Goal: Task Accomplishment & Management: Use online tool/utility

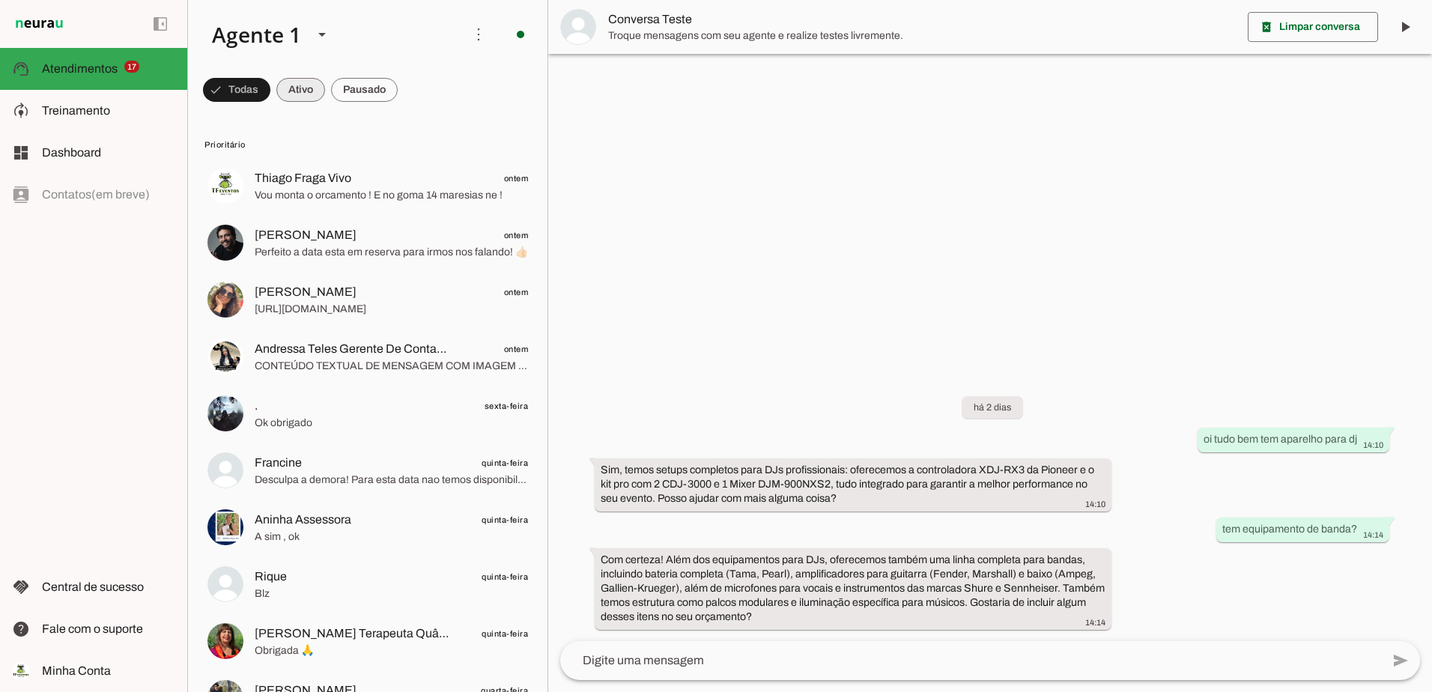
click at [301, 86] on span at bounding box center [300, 90] width 49 height 36
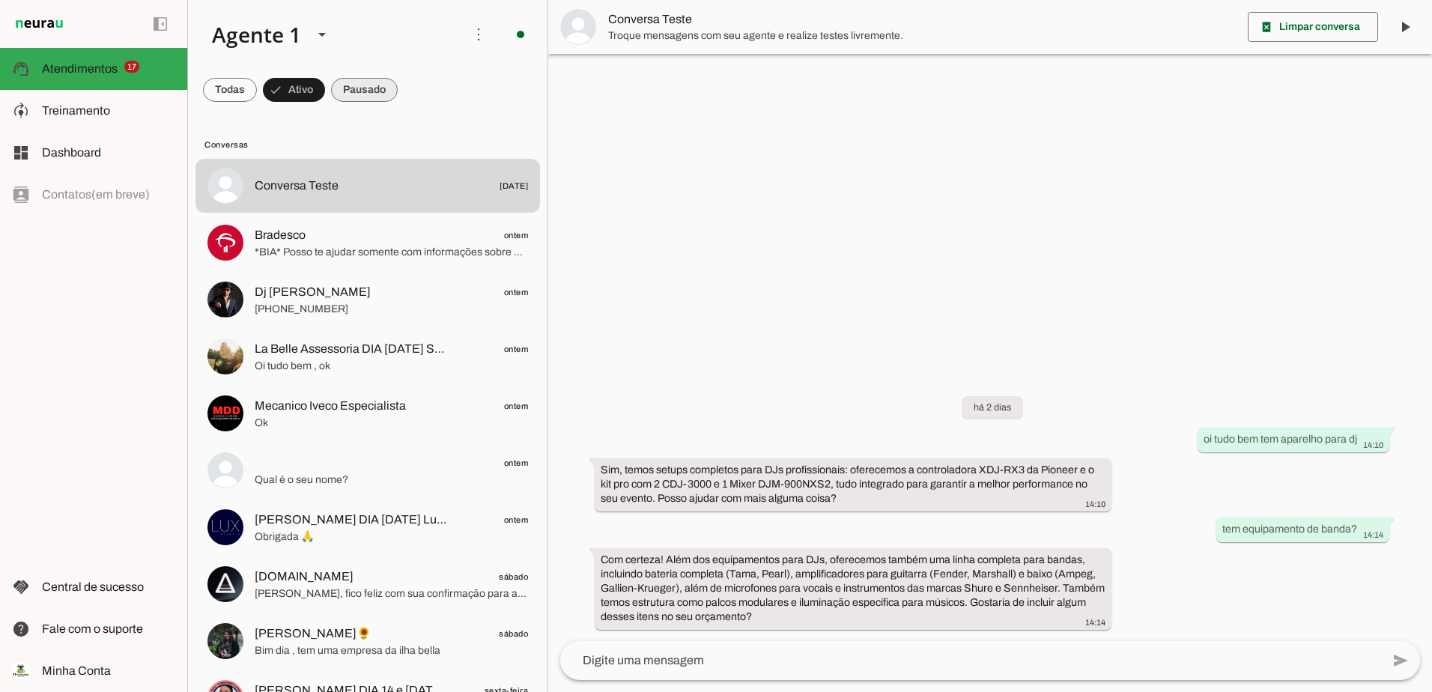
click at [346, 88] on span at bounding box center [364, 90] width 67 height 36
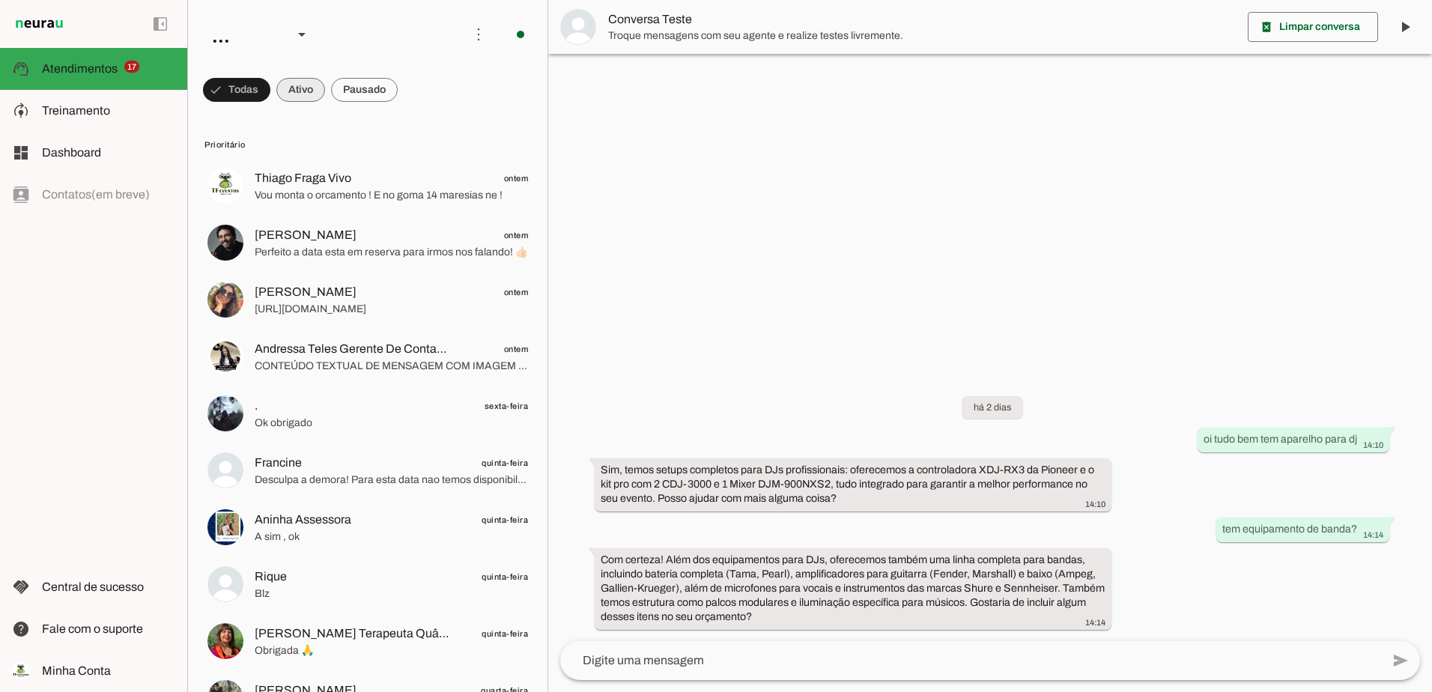
click at [312, 89] on span at bounding box center [300, 90] width 49 height 36
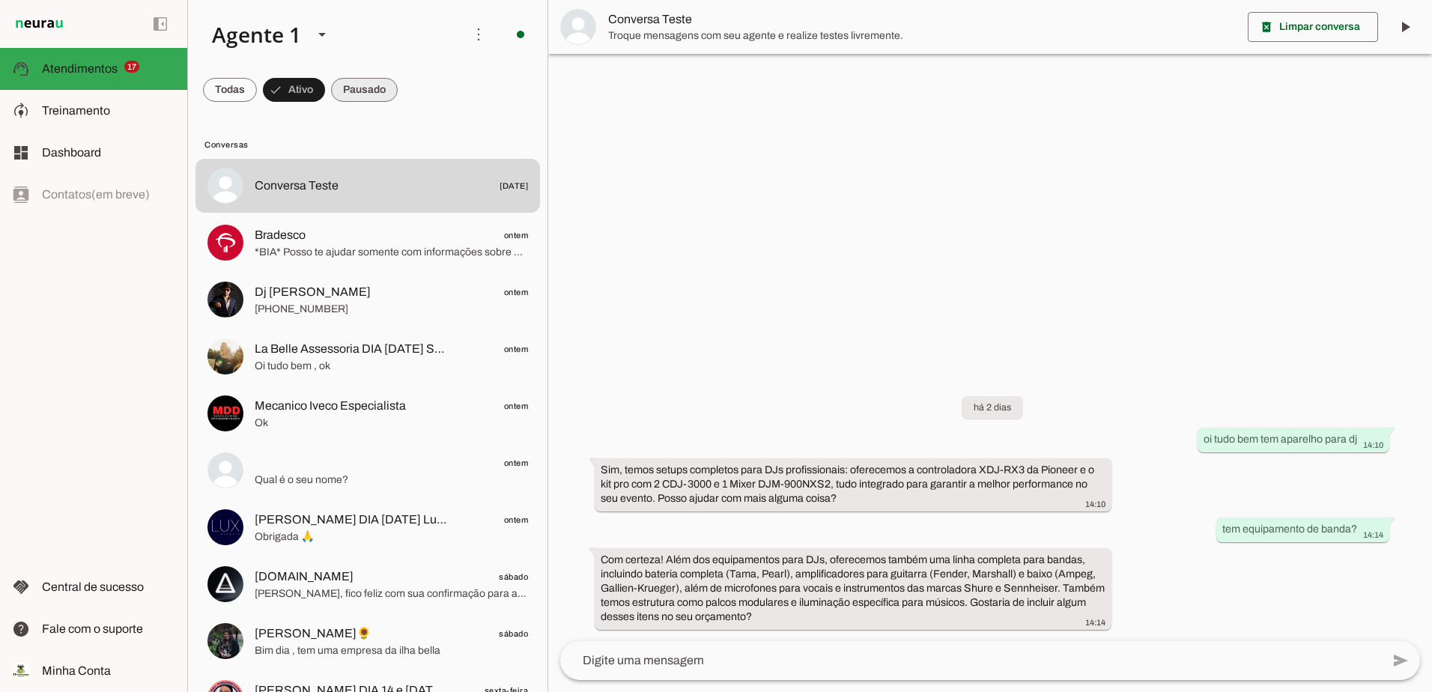
click at [358, 93] on span at bounding box center [364, 90] width 67 height 36
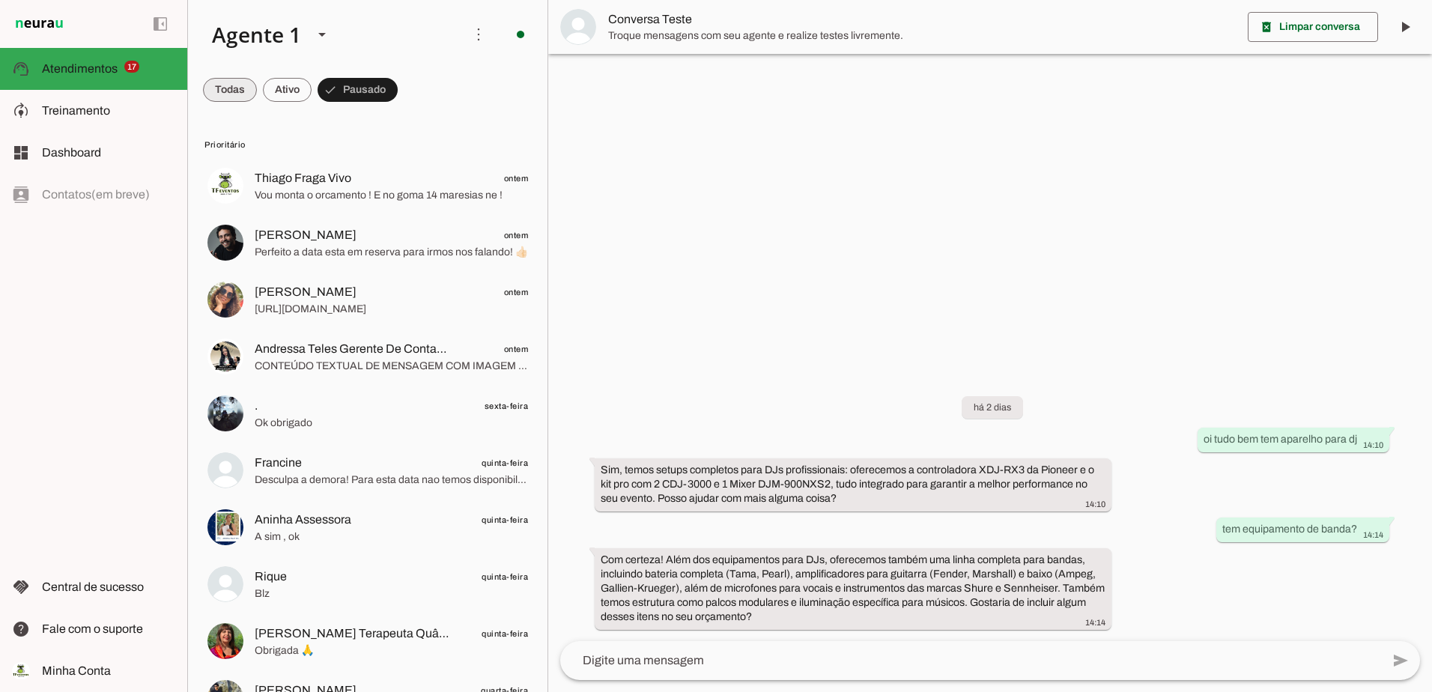
click at [240, 85] on span at bounding box center [230, 90] width 54 height 36
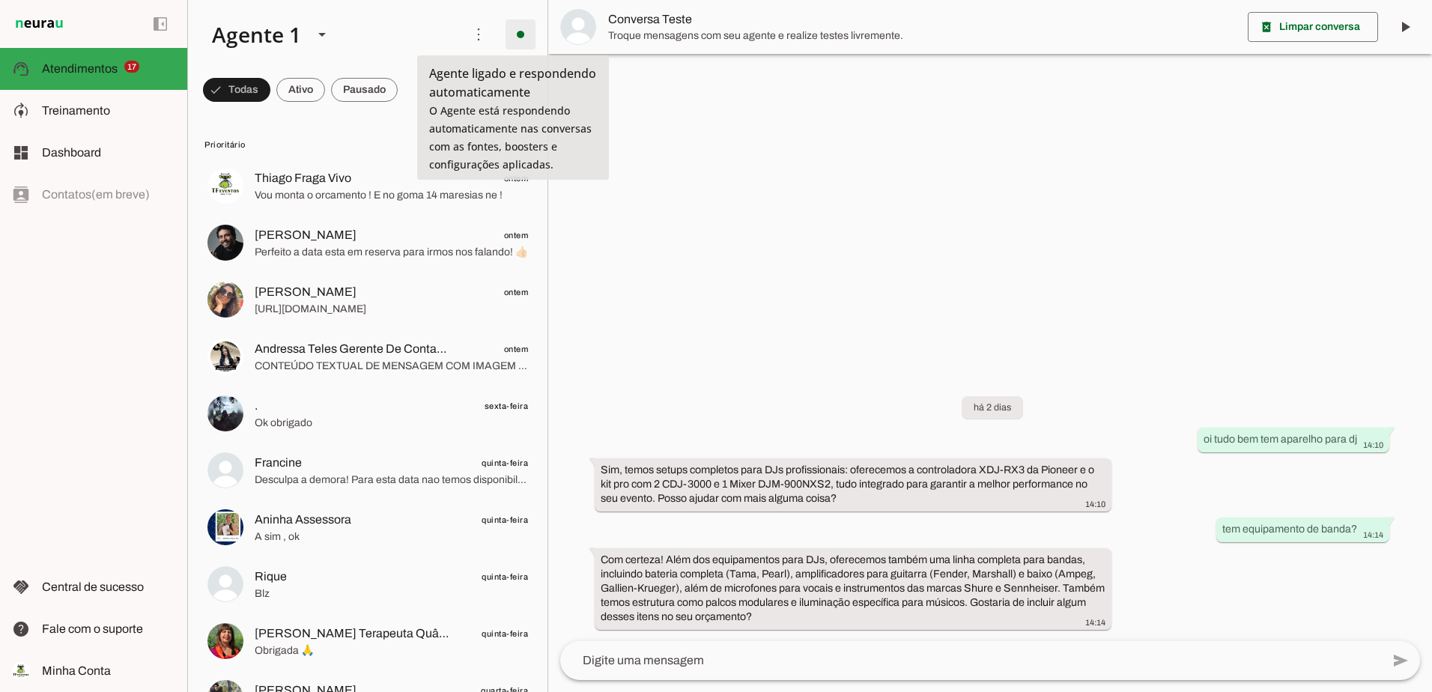
click at [506, 38] on span at bounding box center [520, 34] width 36 height 36
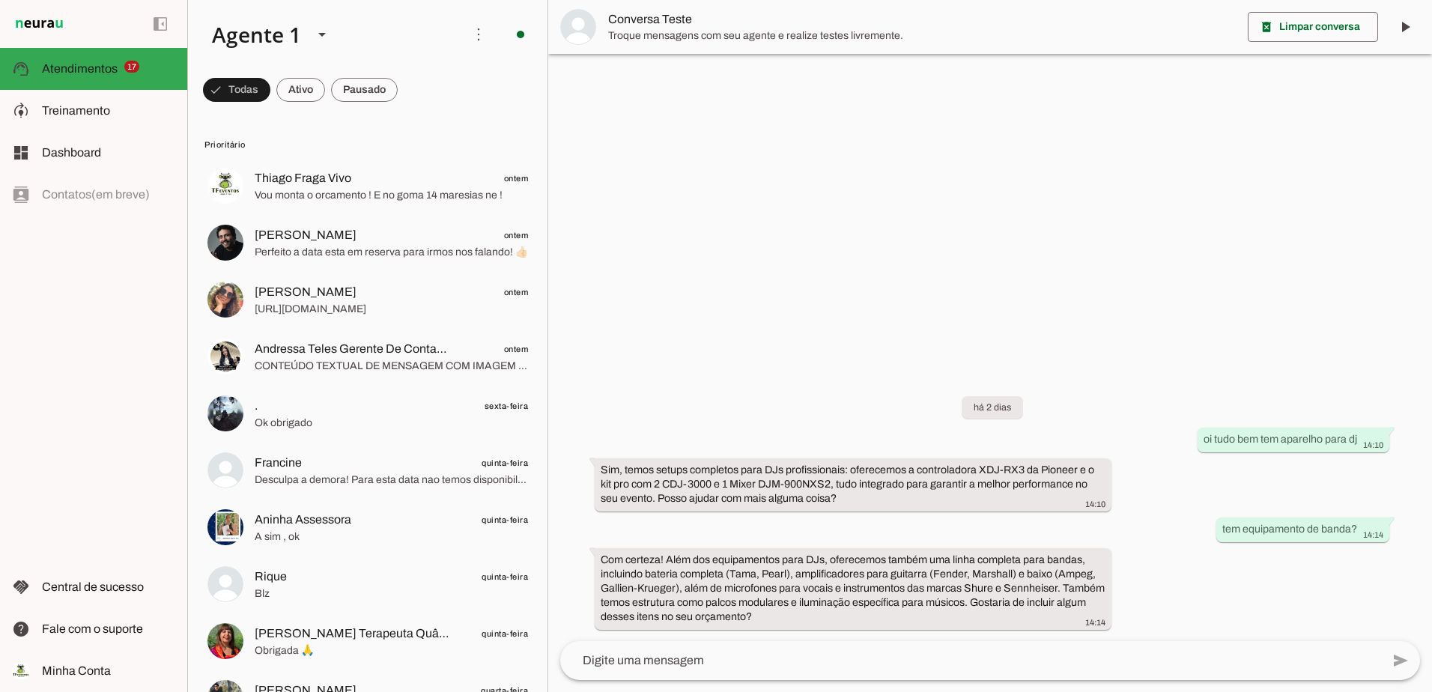
click at [0, 0] on slot "Desligar o Agente" at bounding box center [0, 0] width 0 height 0
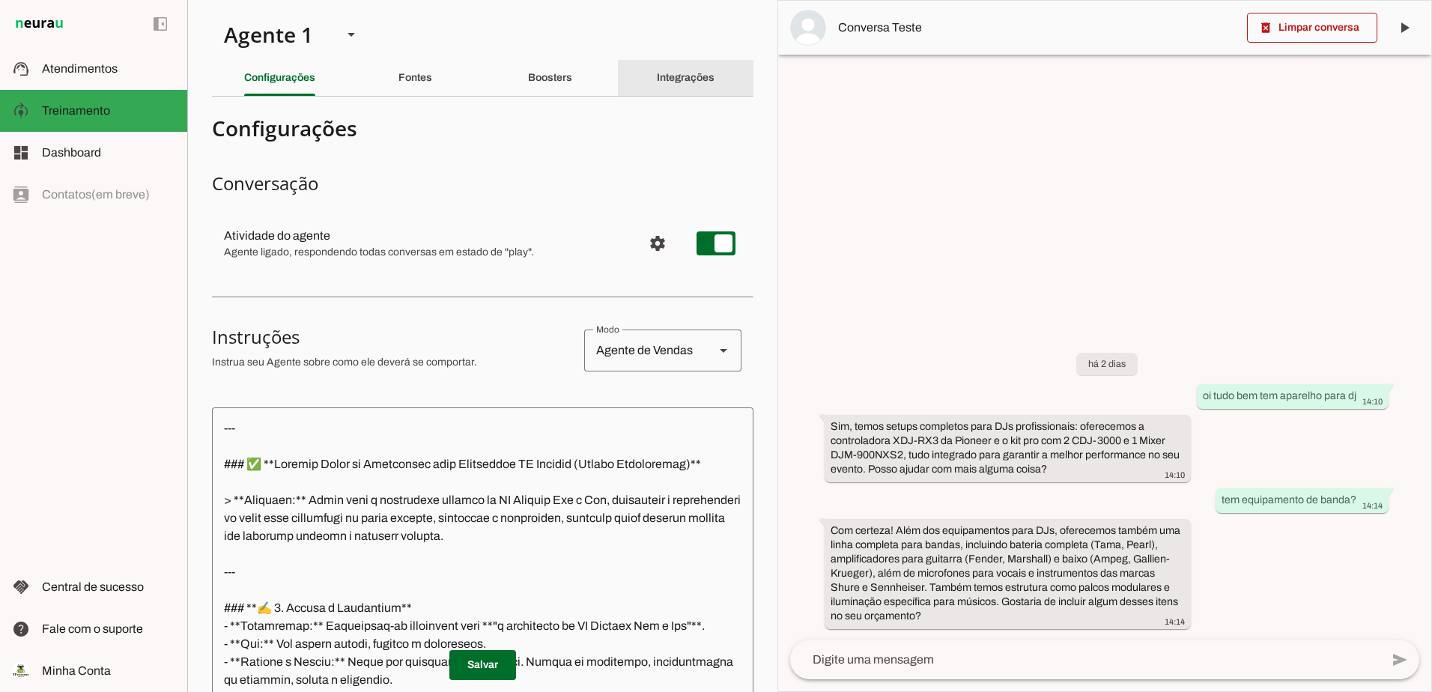
click at [705, 84] on div "Integrações" at bounding box center [686, 78] width 58 height 36
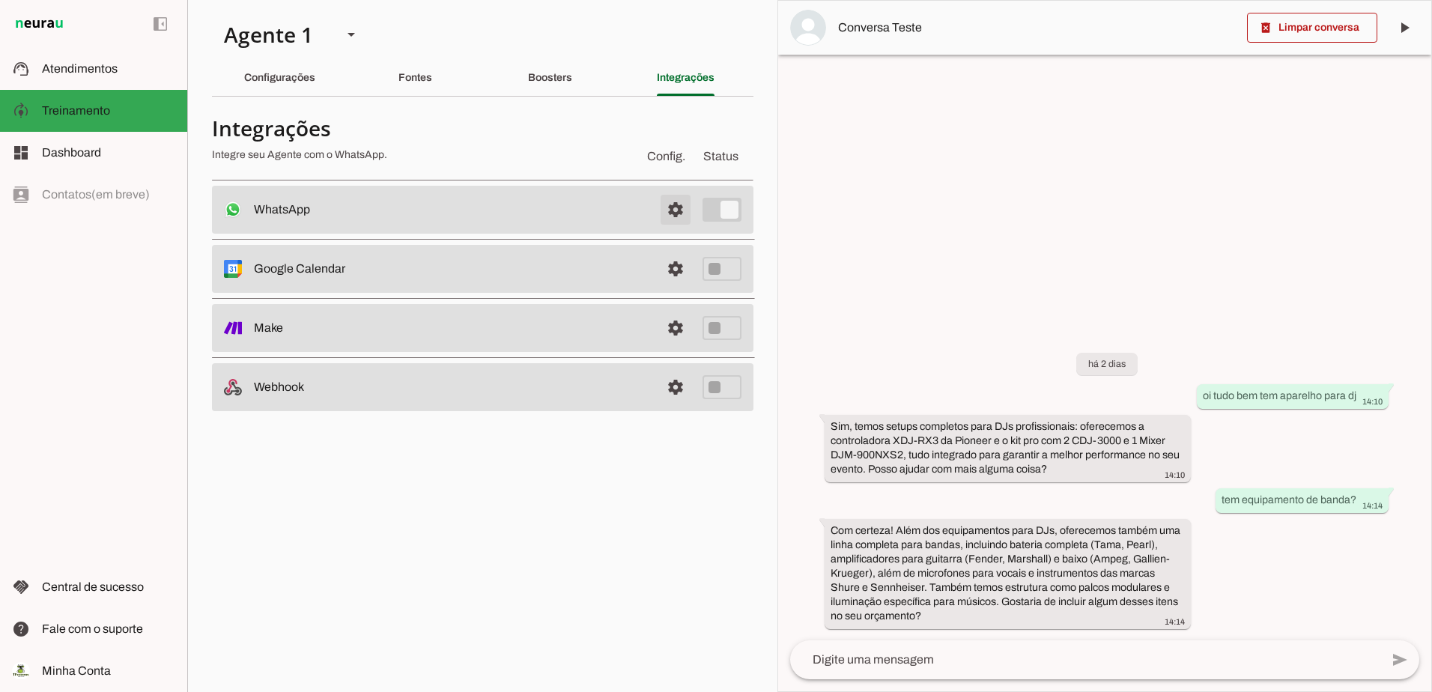
click at [672, 210] on span at bounding box center [675, 210] width 36 height 36
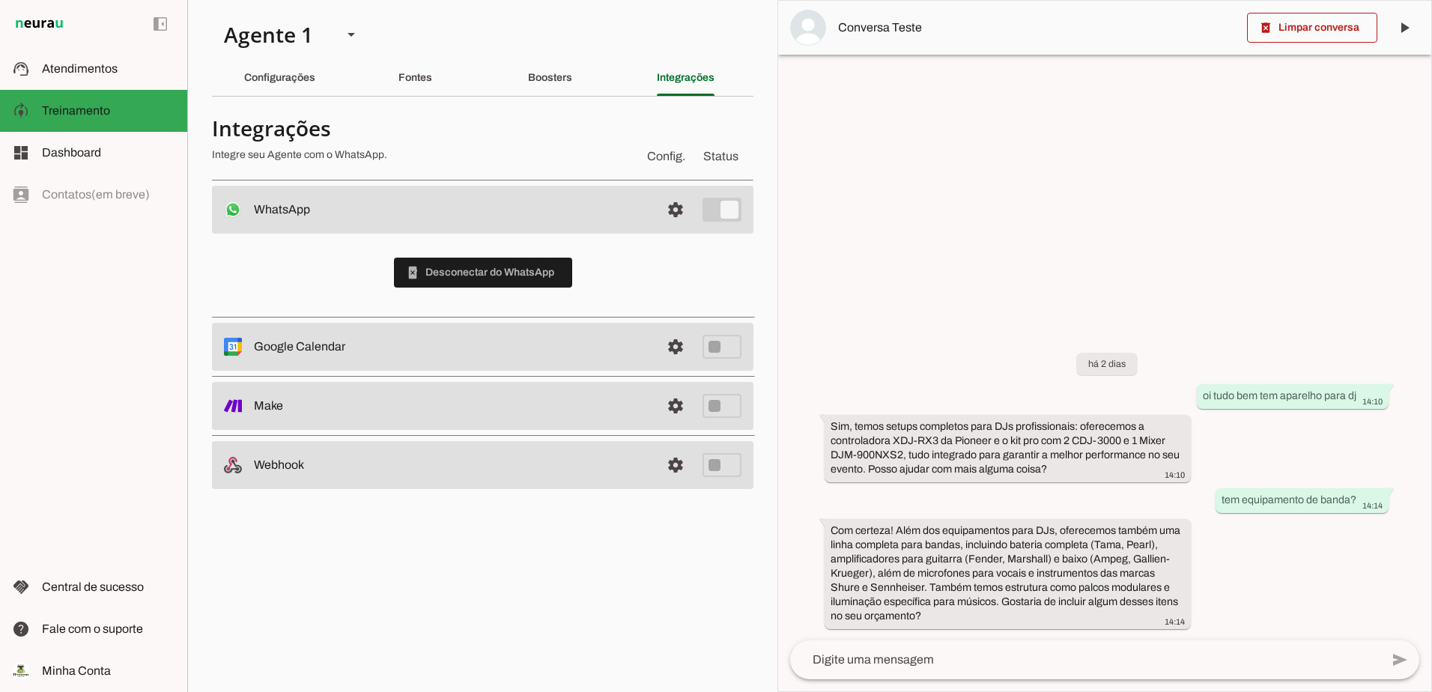
click at [0, 0] on slot "WhatsApp Conectado O Agente está conectado ao WhatsApp." at bounding box center [0, 0] width 0 height 0
click at [919, 121] on div at bounding box center [1104, 346] width 653 height 690
click at [348, 33] on polygon at bounding box center [350, 35] width 7 height 4
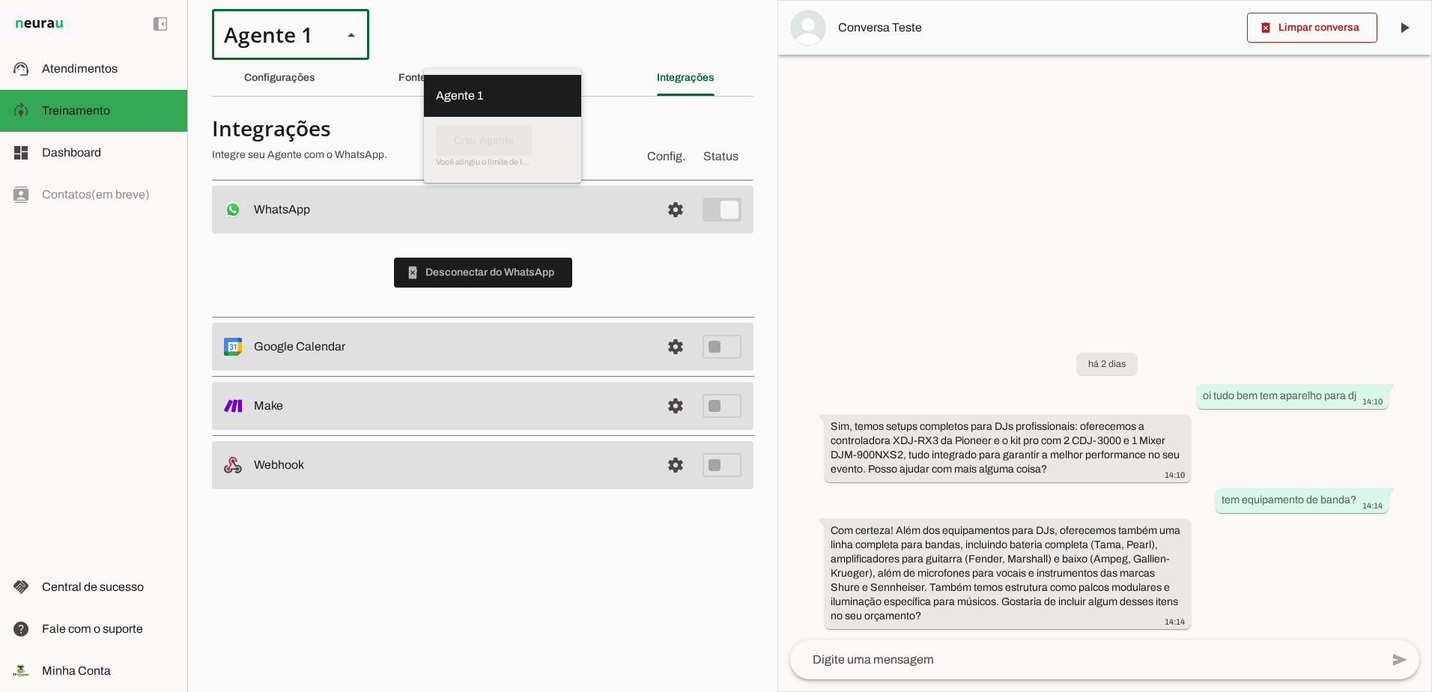
click at [348, 34] on icon at bounding box center [350, 35] width 7 height 4
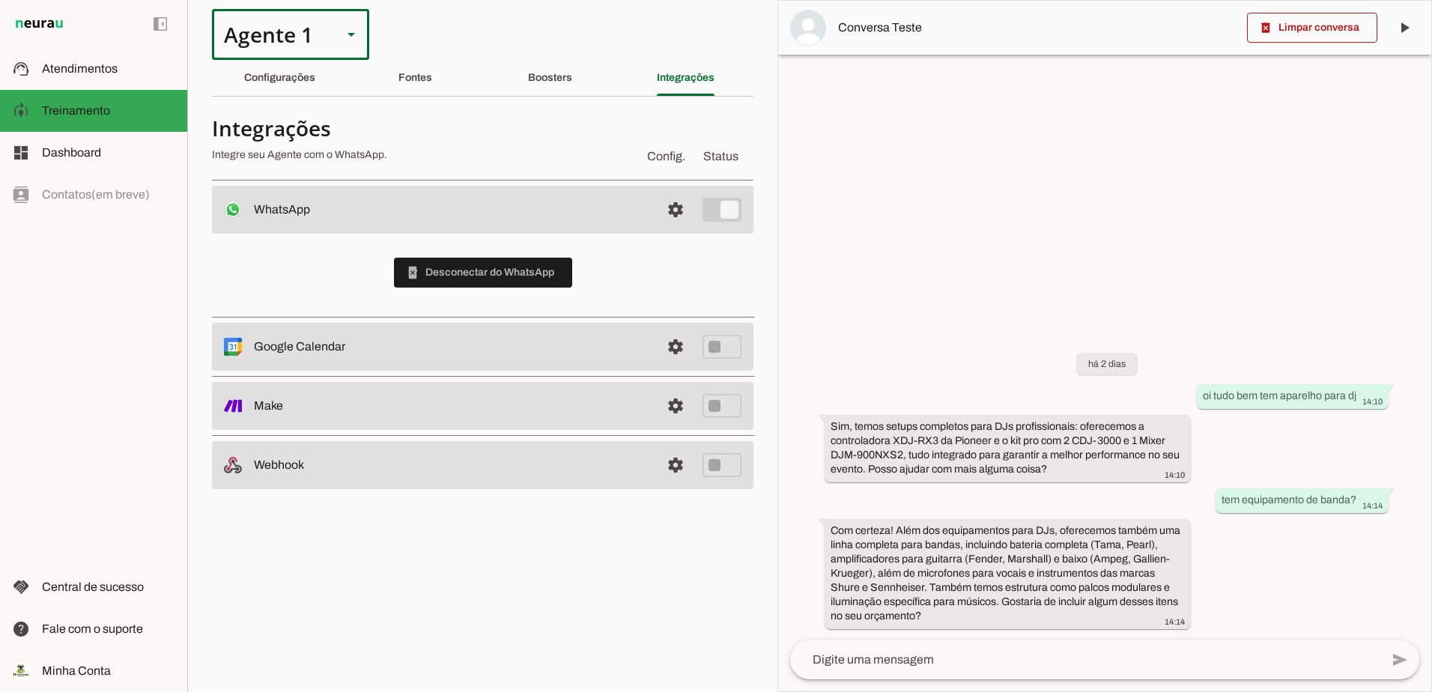
click at [848, 126] on div at bounding box center [1104, 346] width 653 height 690
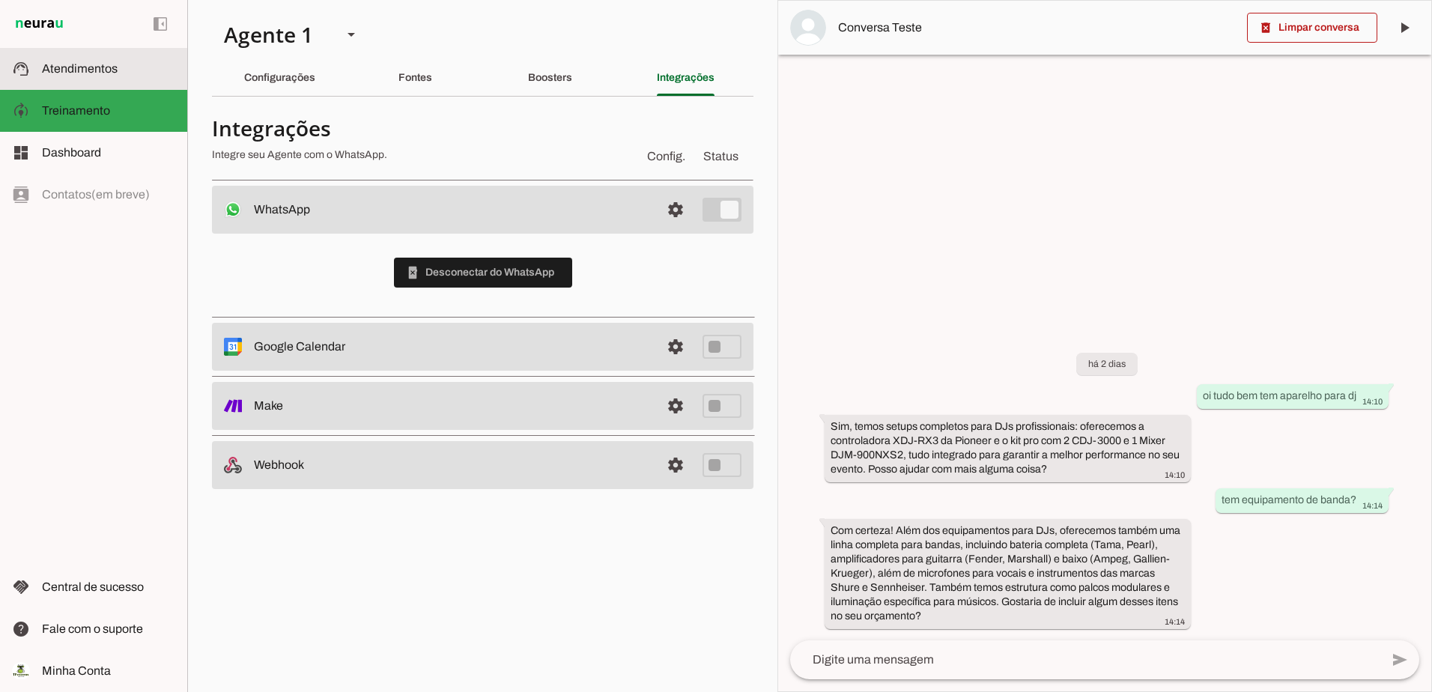
click at [64, 73] on span "Atendimentos" at bounding box center [80, 68] width 76 height 13
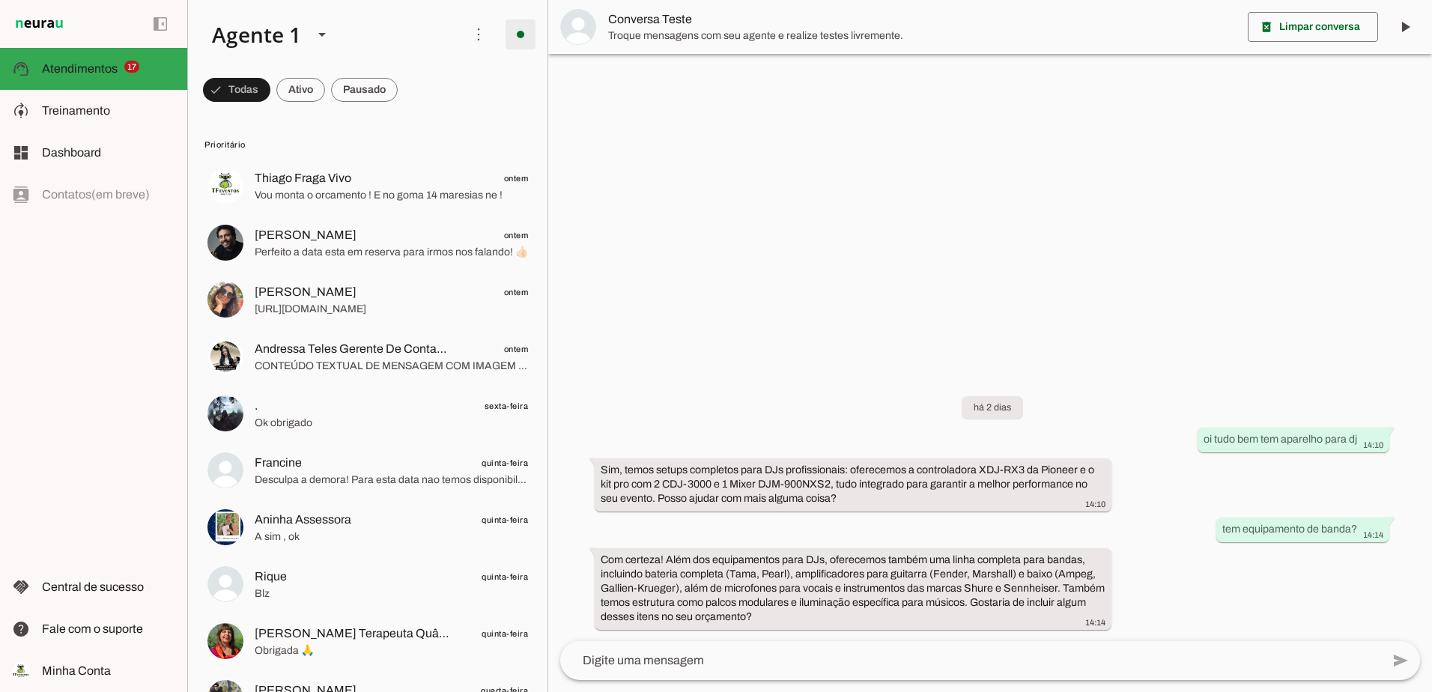
click at [515, 41] on span at bounding box center [520, 34] width 36 height 36
click at [698, 100] on span "Ir para instruções de conversação" at bounding box center [728, 130] width 61 height 60
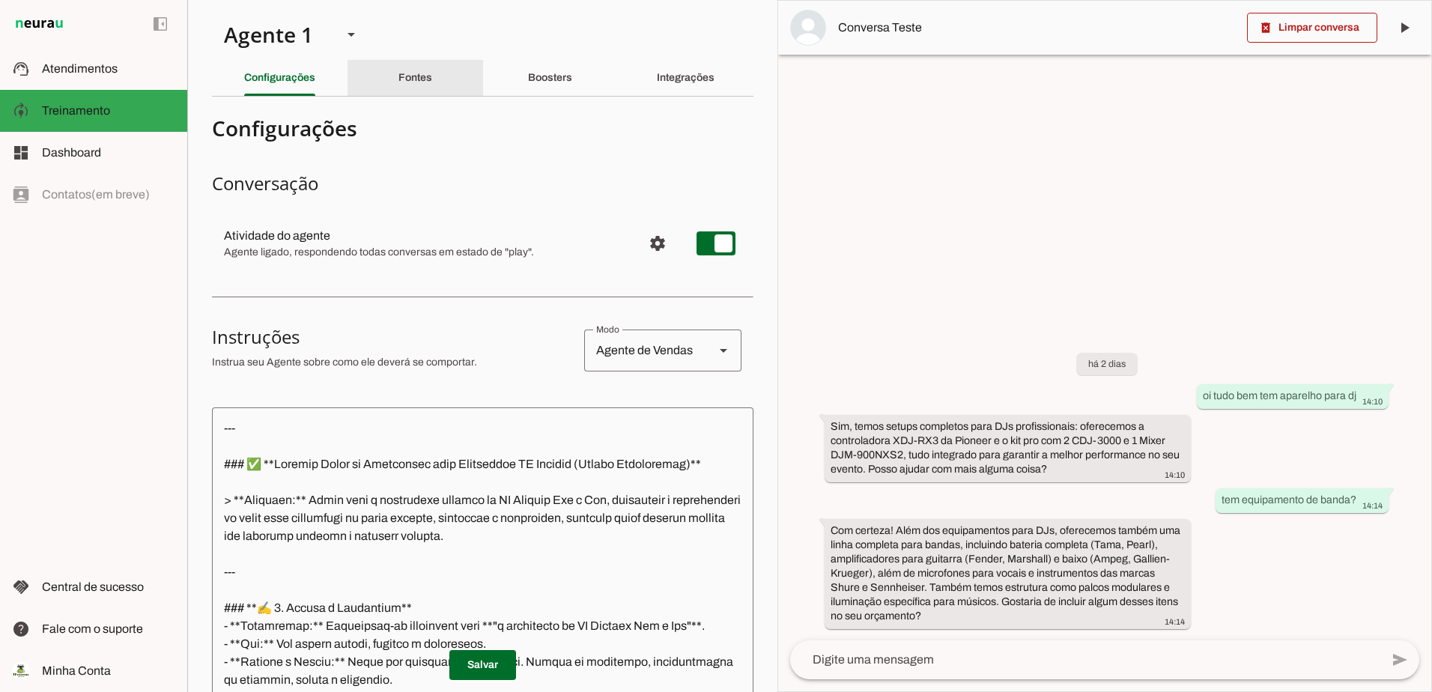
click at [410, 66] on div "Fontes" at bounding box center [415, 78] width 34 height 36
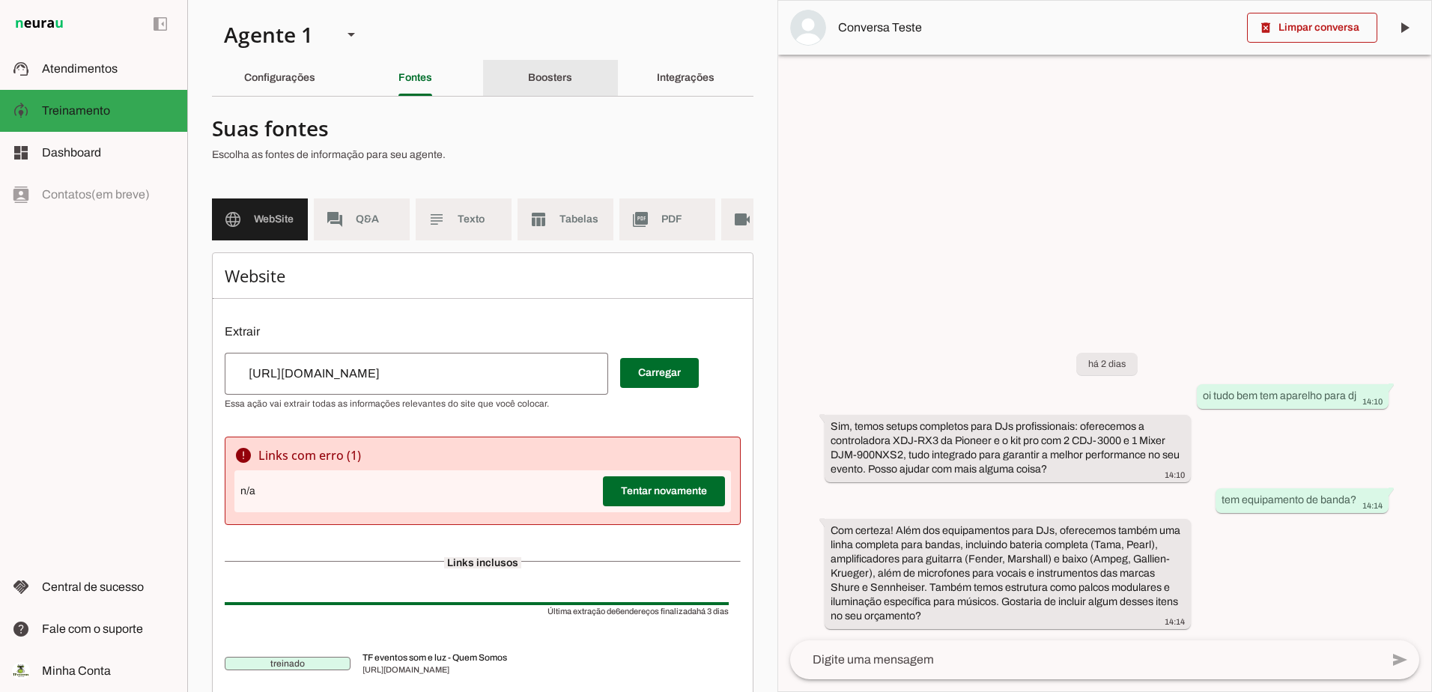
click at [528, 78] on div "Boosters" at bounding box center [550, 78] width 44 height 36
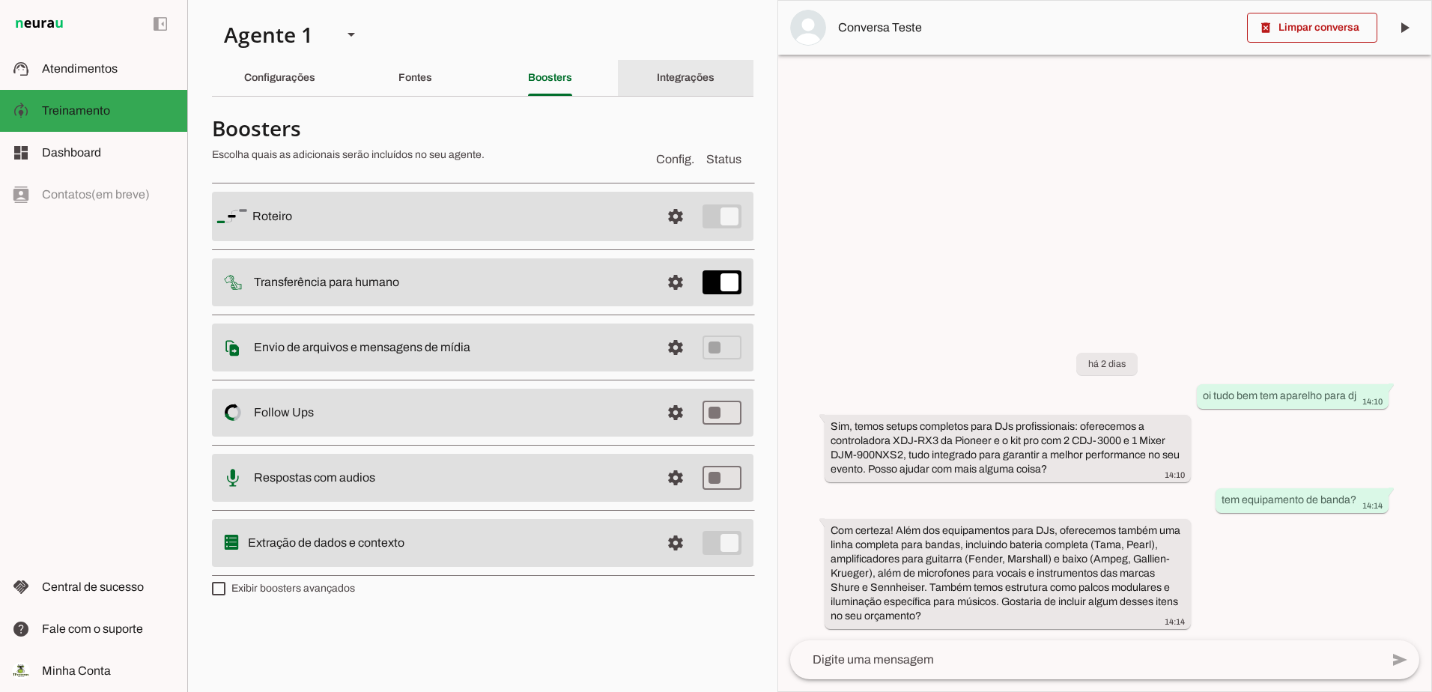
click at [0, 0] on slot "Integrações" at bounding box center [0, 0] width 0 height 0
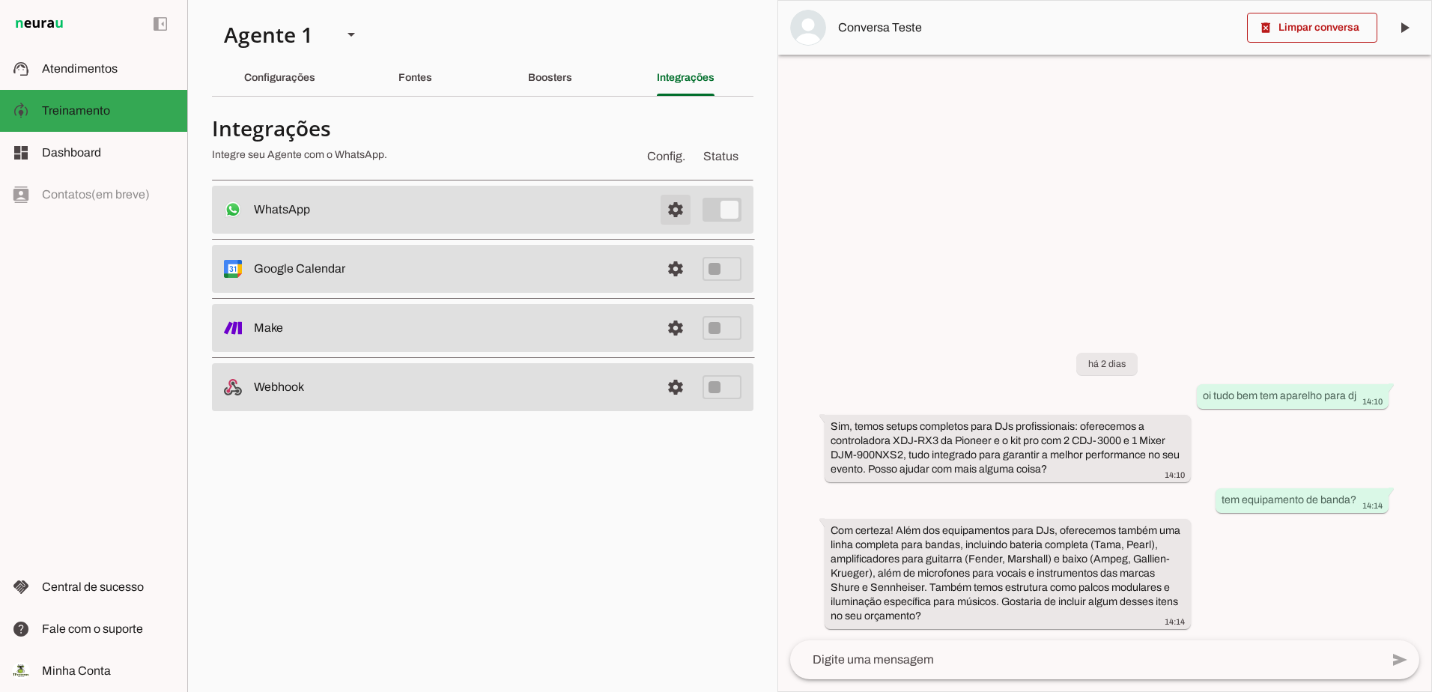
click at [681, 214] on span at bounding box center [675, 210] width 36 height 36
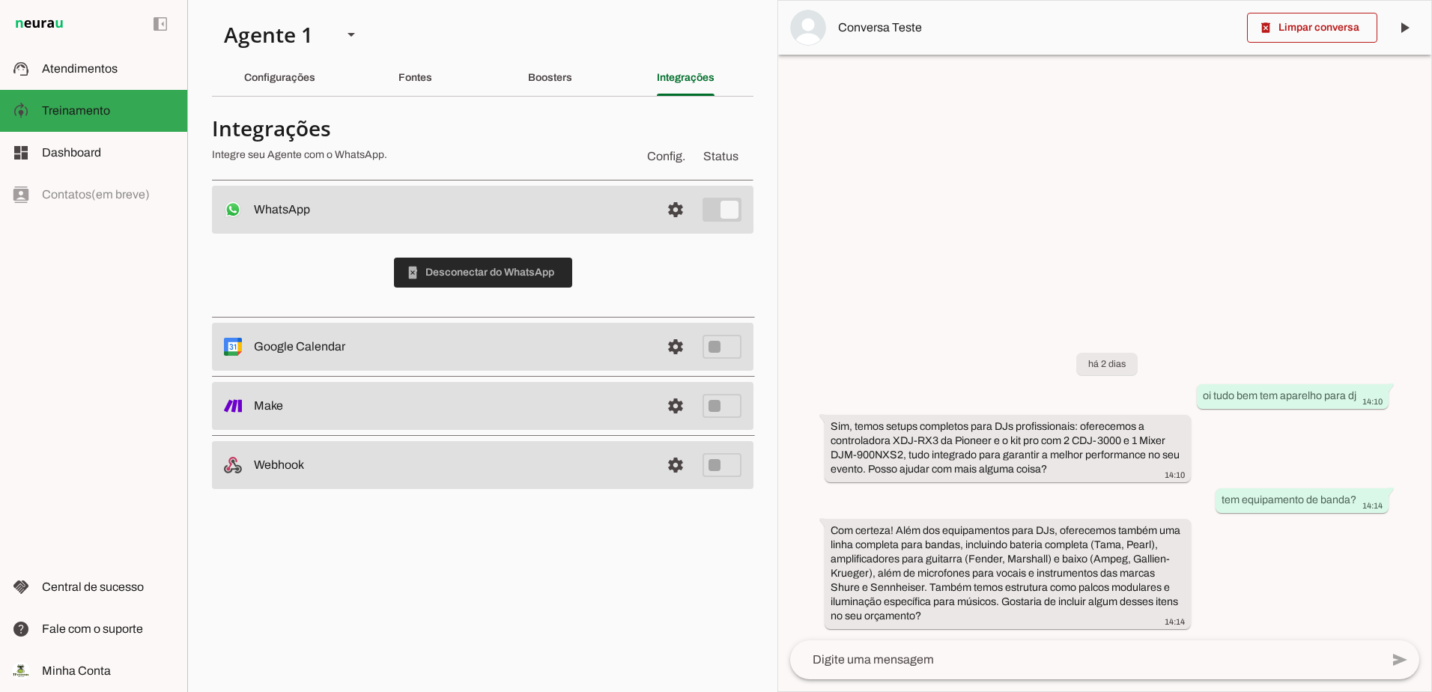
click at [494, 273] on span at bounding box center [483, 273] width 178 height 36
click at [101, 362] on div "left_panel_open left_panel_close" at bounding box center [93, 346] width 187 height 692
click at [0, 0] on slot "Fontes" at bounding box center [0, 0] width 0 height 0
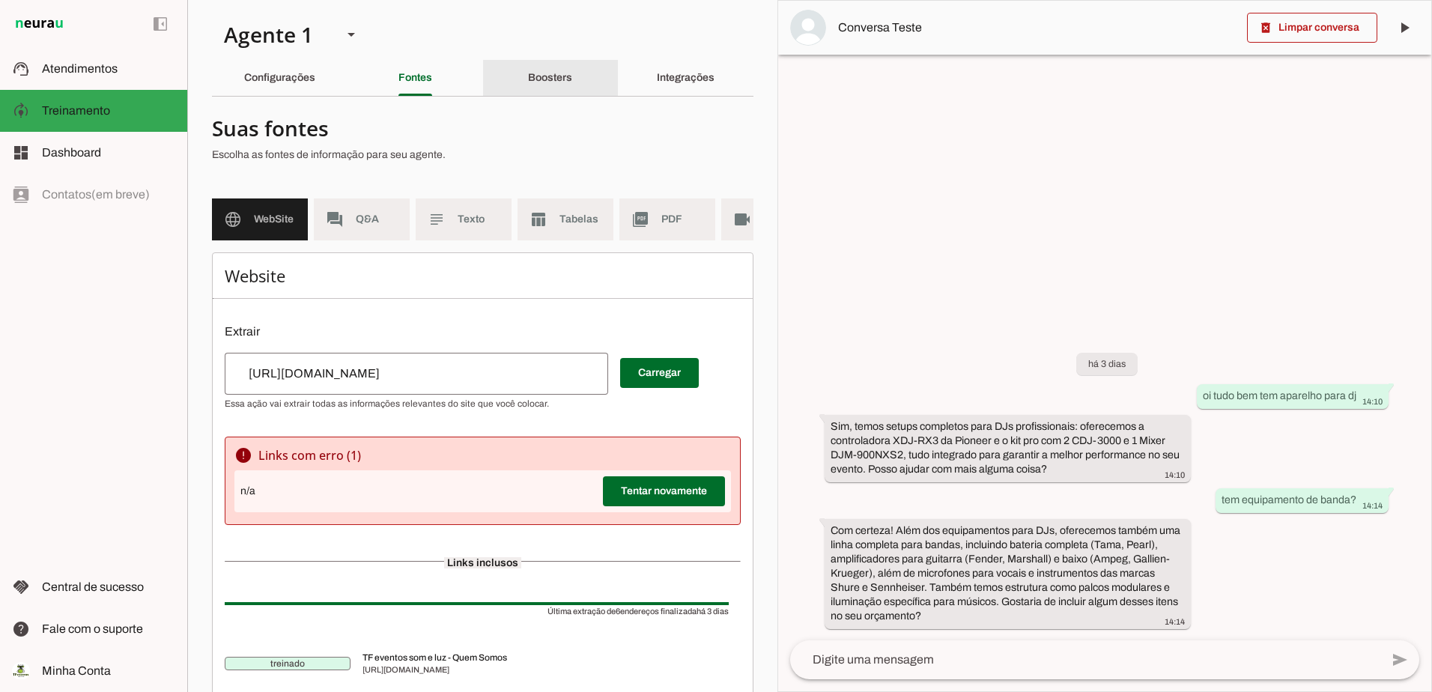
click at [572, 70] on div "Boosters" at bounding box center [550, 78] width 44 height 36
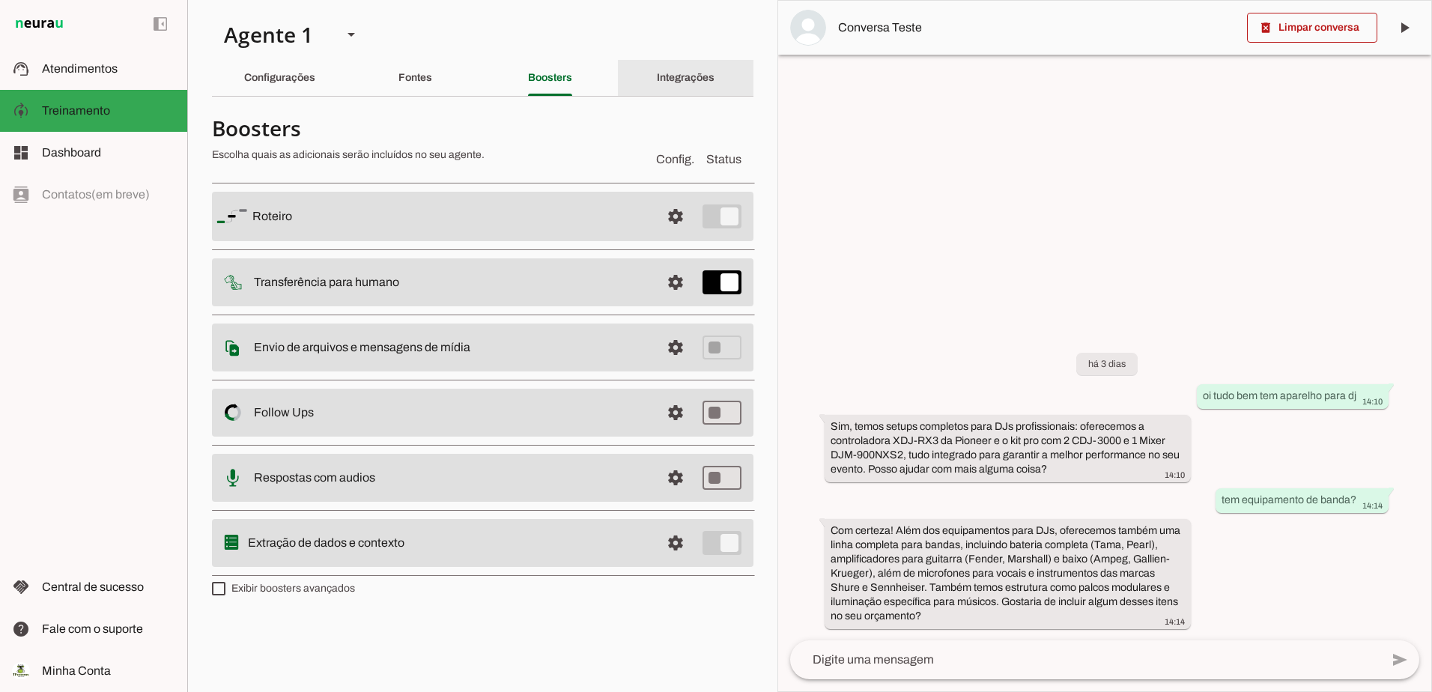
click at [693, 70] on div "Integrações" at bounding box center [686, 78] width 58 height 36
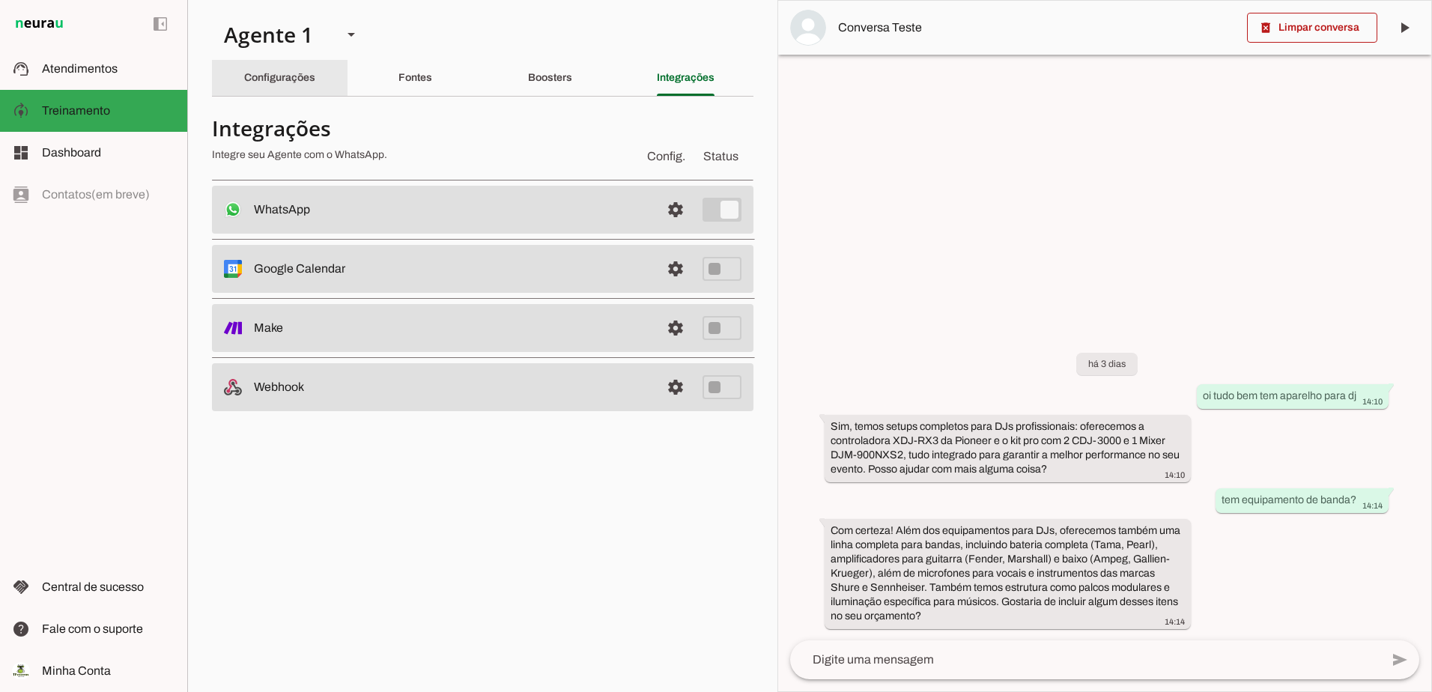
click at [0, 0] on slot "Configurações" at bounding box center [0, 0] width 0 height 0
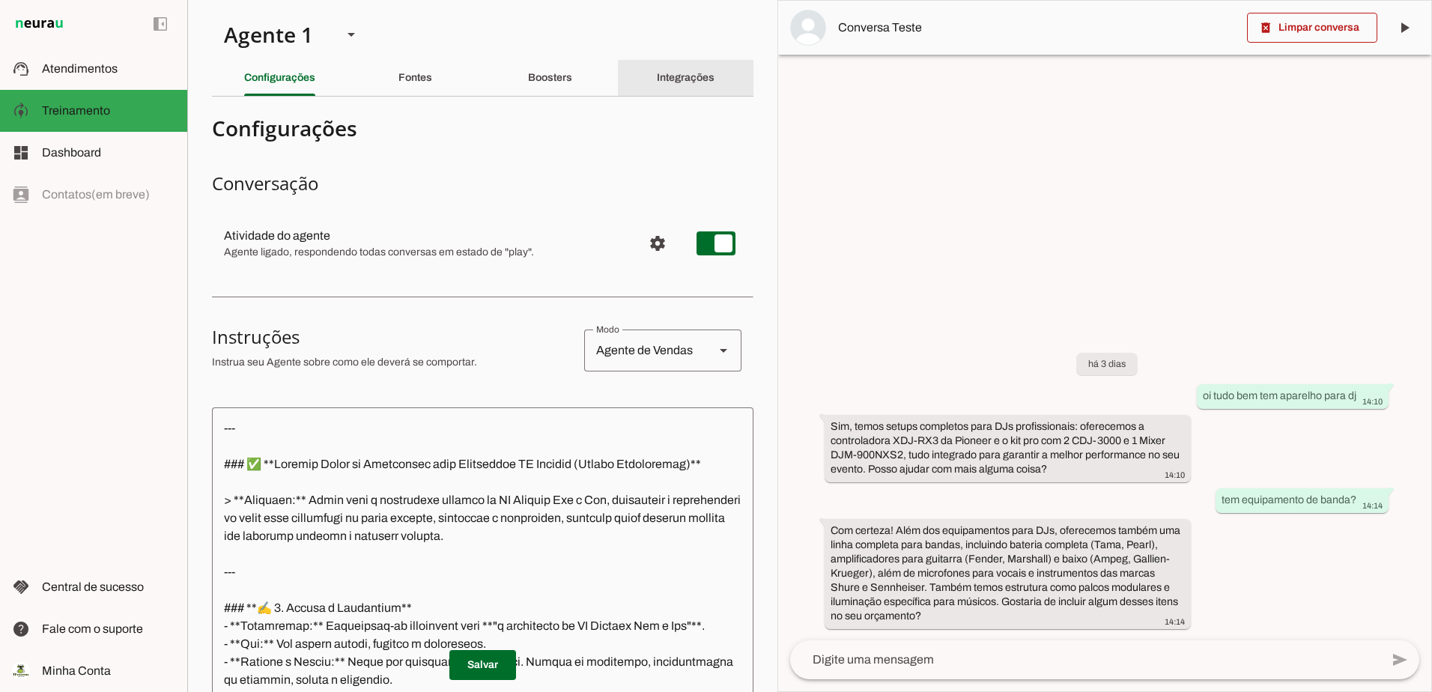
click at [669, 71] on div "Integrações" at bounding box center [686, 78] width 58 height 36
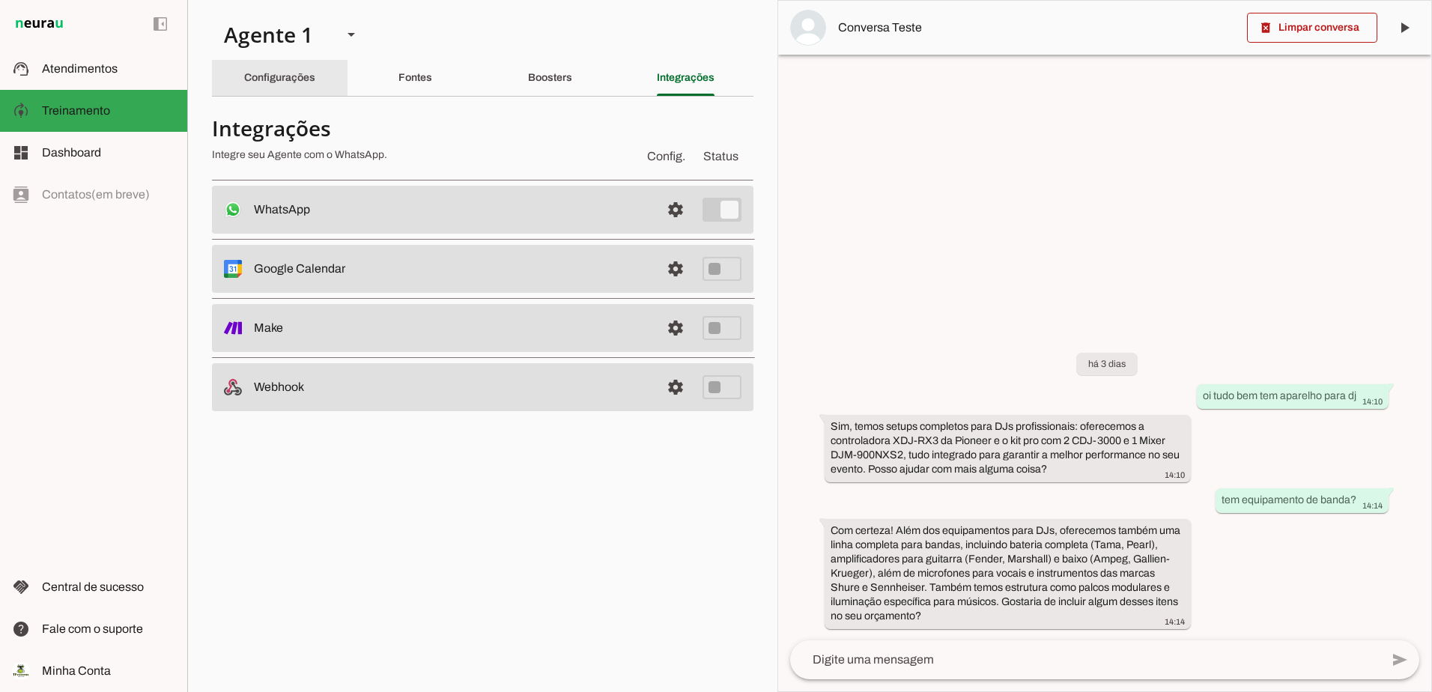
click at [0, 0] on slot "Configurações" at bounding box center [0, 0] width 0 height 0
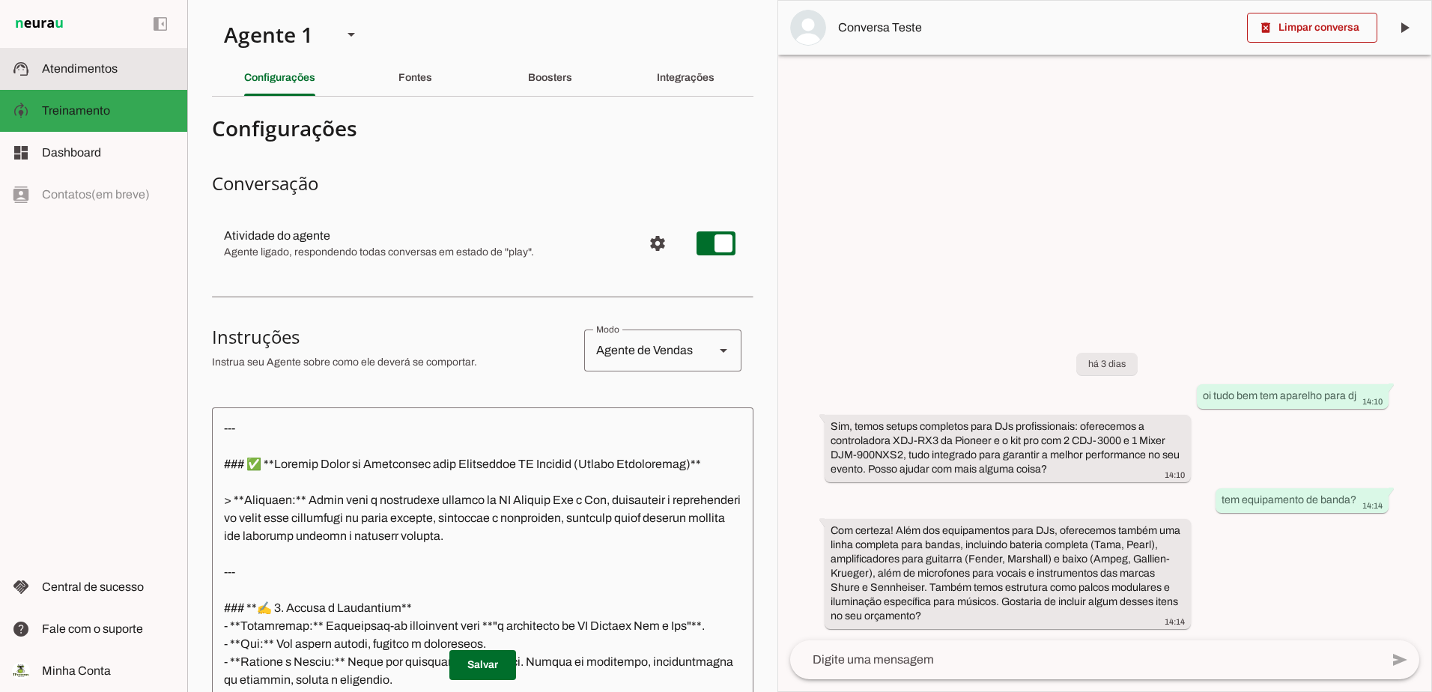
click at [91, 71] on span "Atendimentos" at bounding box center [80, 68] width 76 height 13
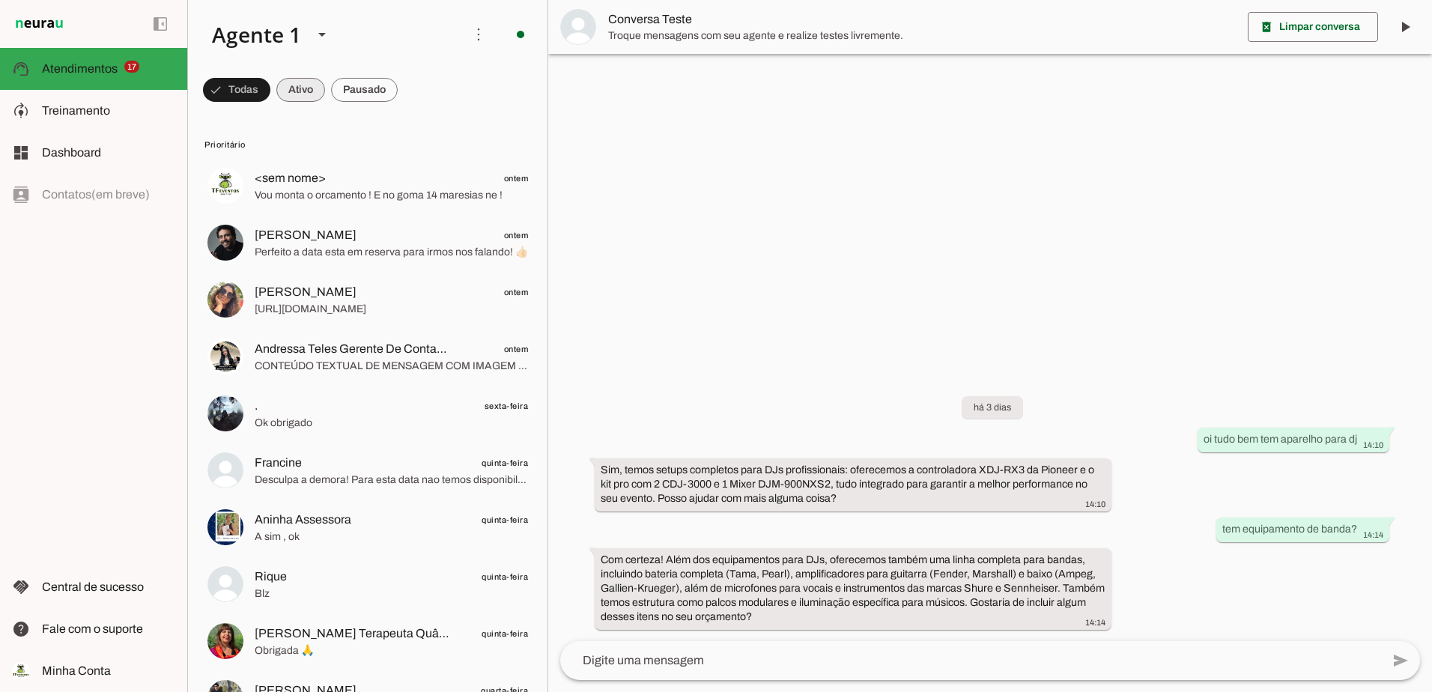
click at [0, 0] on span at bounding box center [0, 0] width 0 height 0
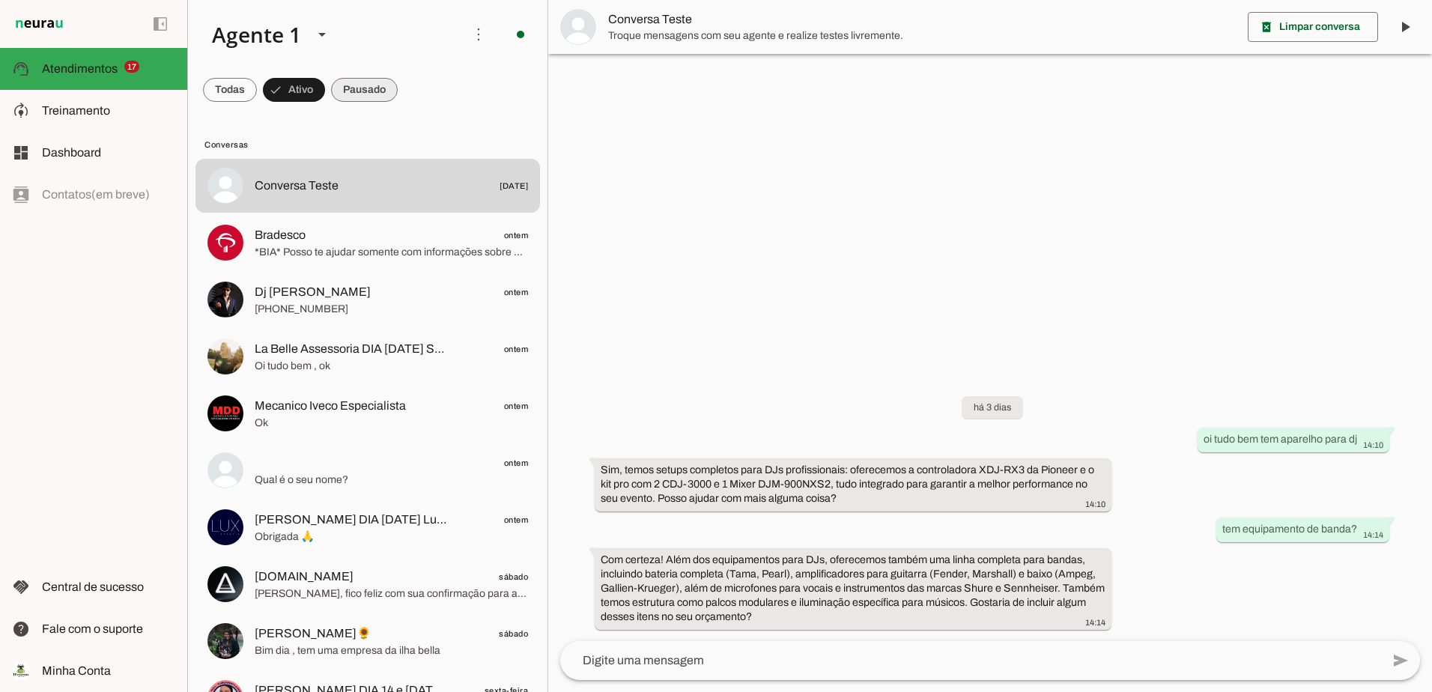
click at [0, 0] on span at bounding box center [0, 0] width 0 height 0
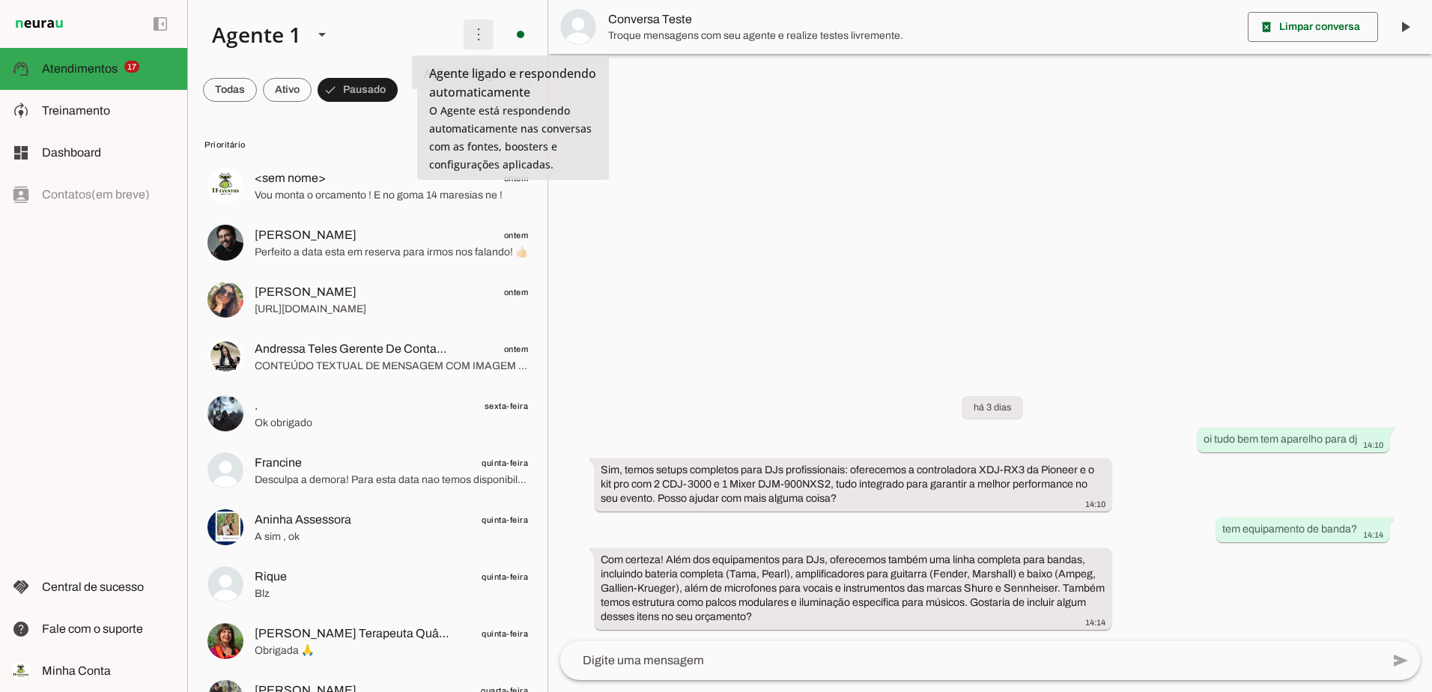
click at [465, 40] on span at bounding box center [479, 34] width 36 height 36
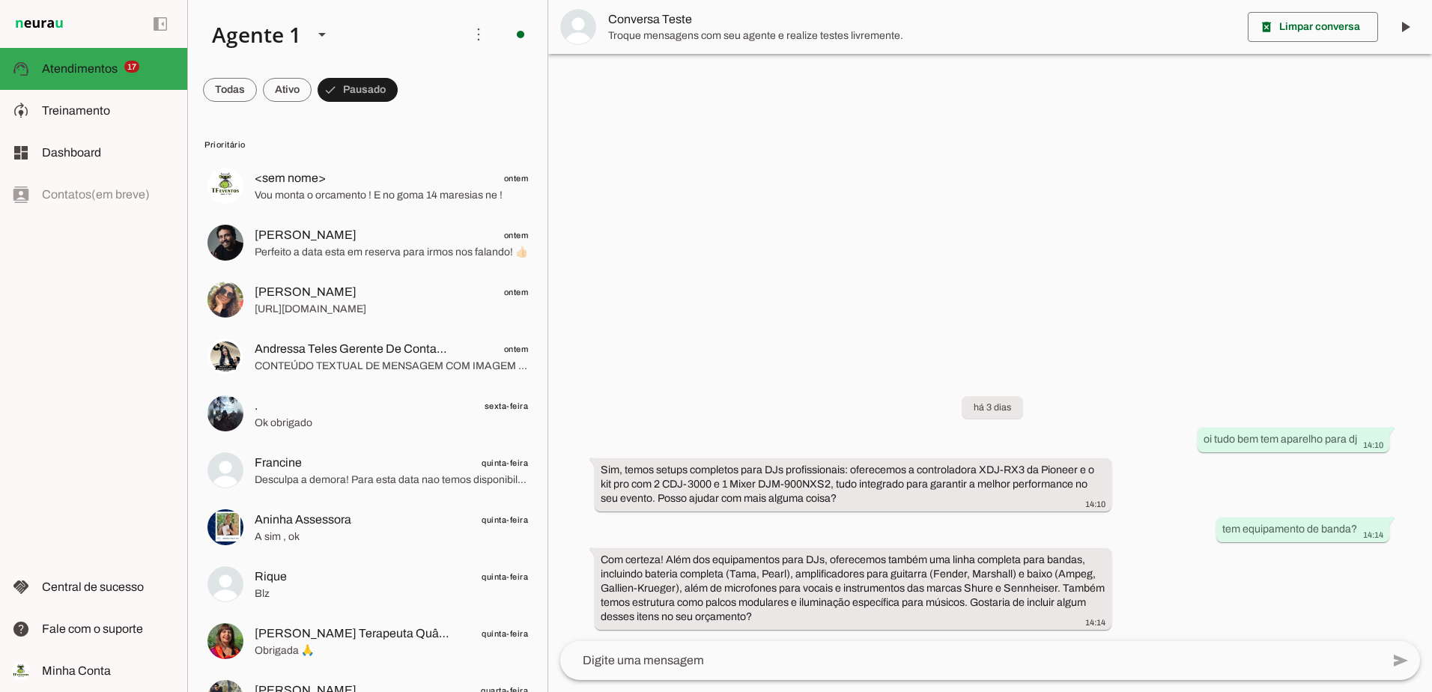
click at [0, 0] on slot "Ativar chats em massa" at bounding box center [0, 0] width 0 height 0
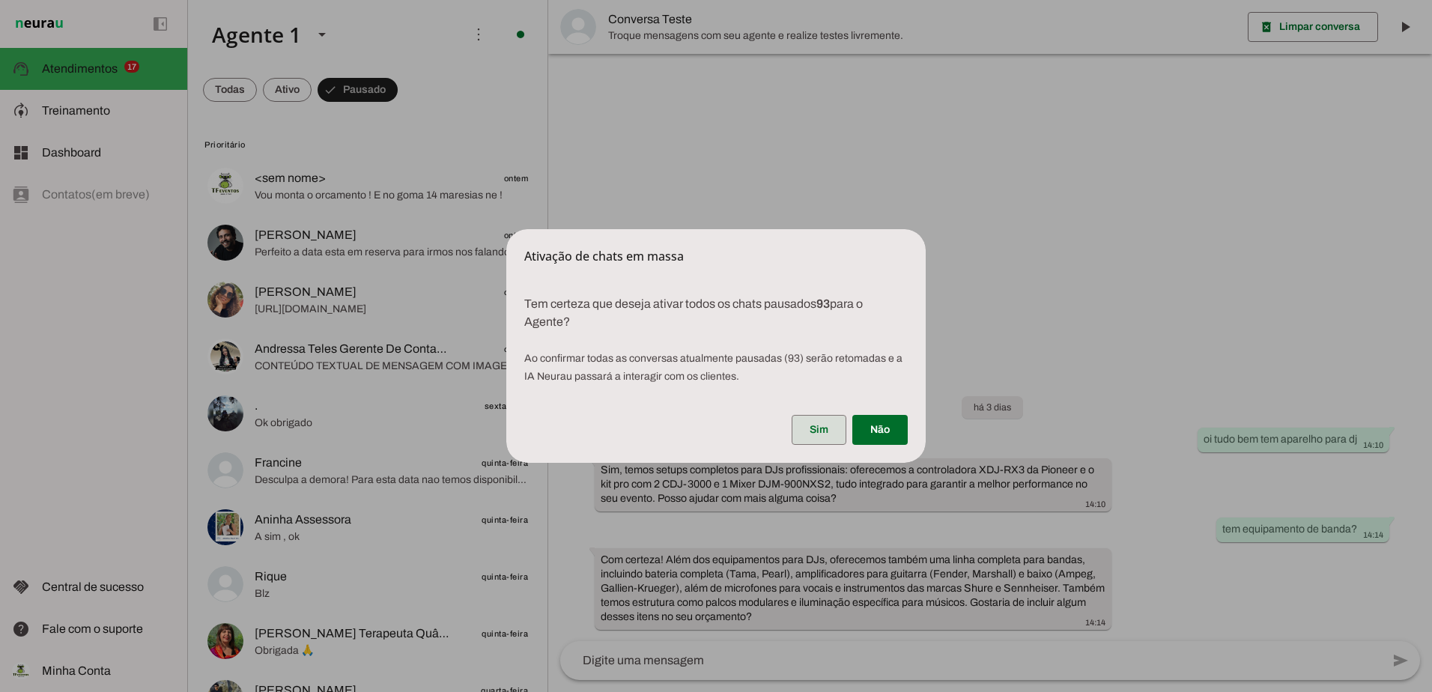
click at [810, 429] on span at bounding box center [819, 430] width 55 height 36
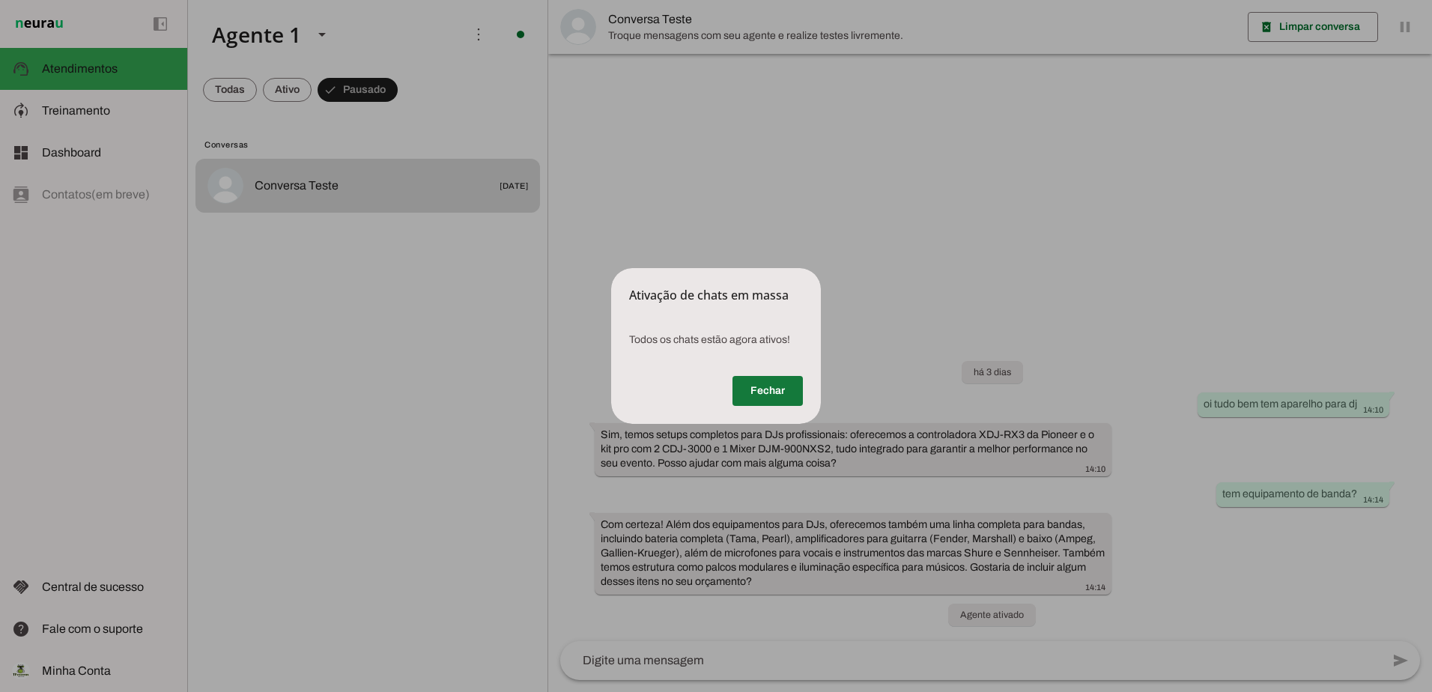
click at [774, 397] on span at bounding box center [767, 391] width 70 height 36
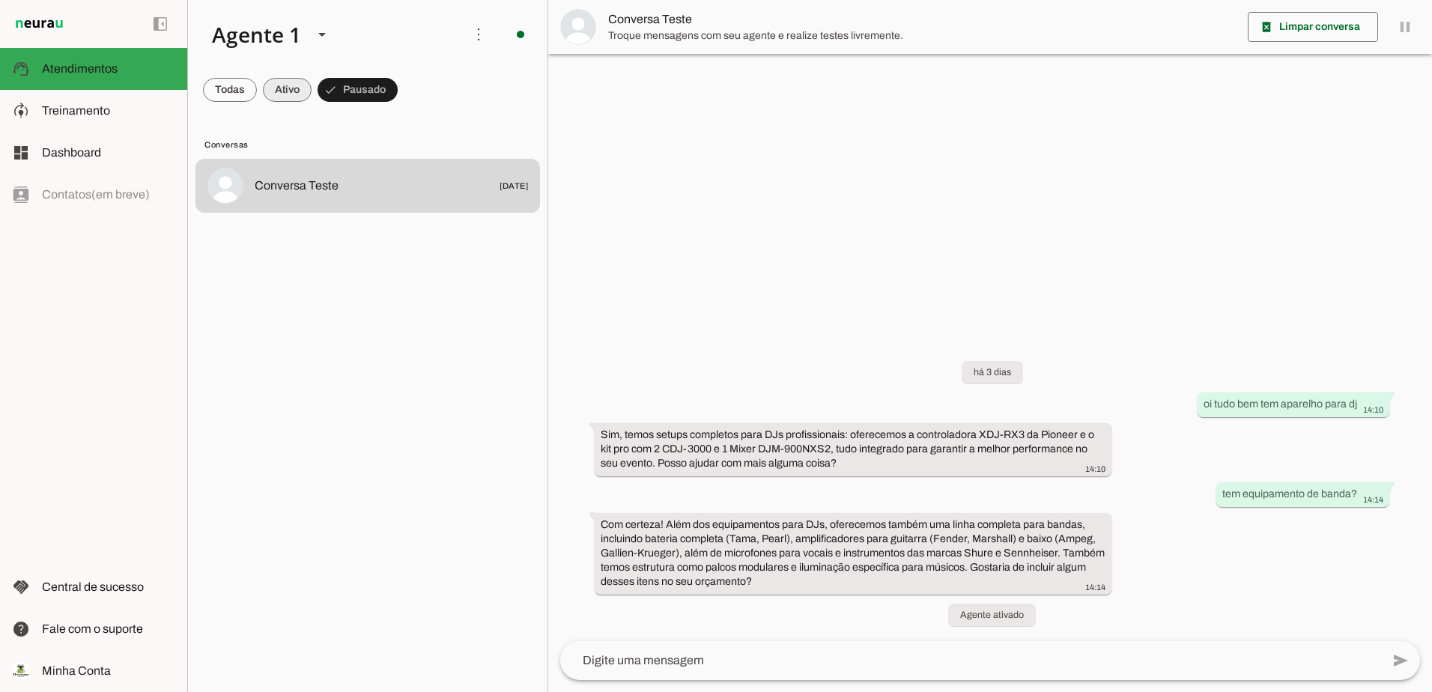
click at [0, 0] on span at bounding box center [0, 0] width 0 height 0
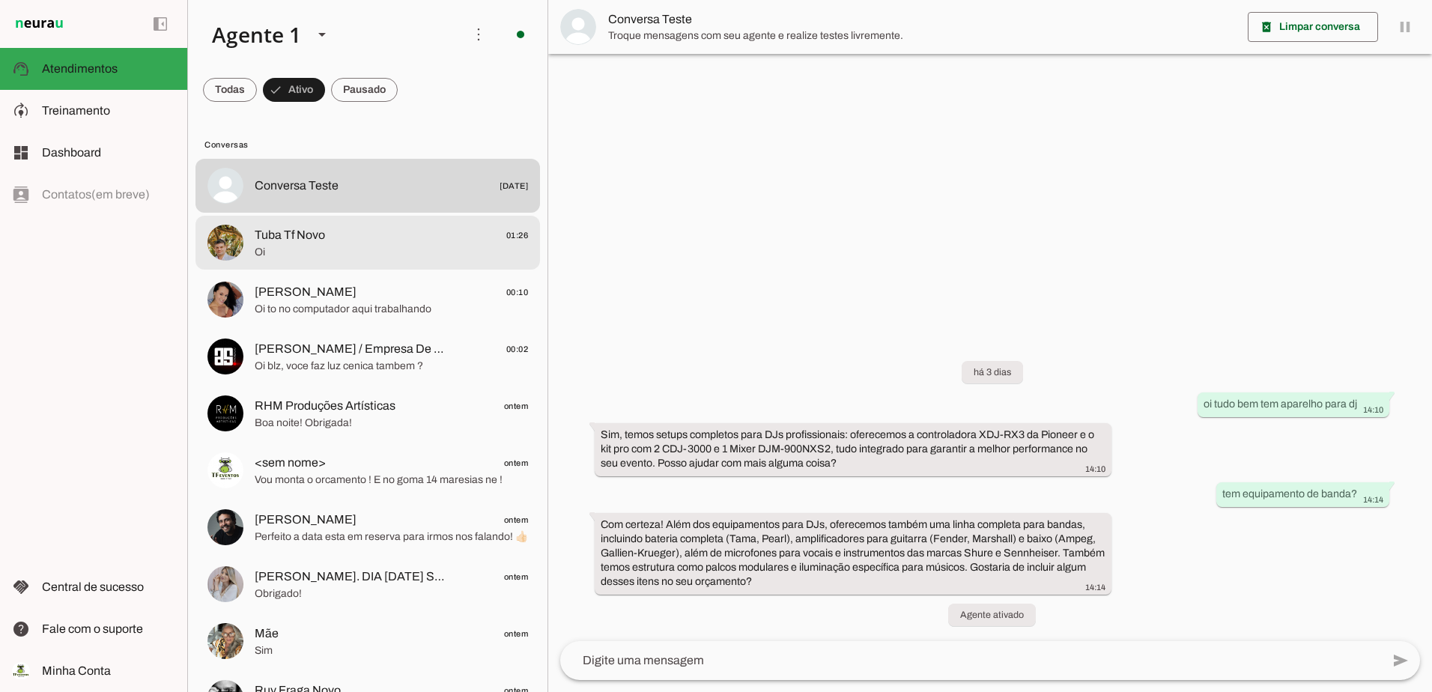
click at [321, 246] on span "Oi" at bounding box center [391, 252] width 273 height 15
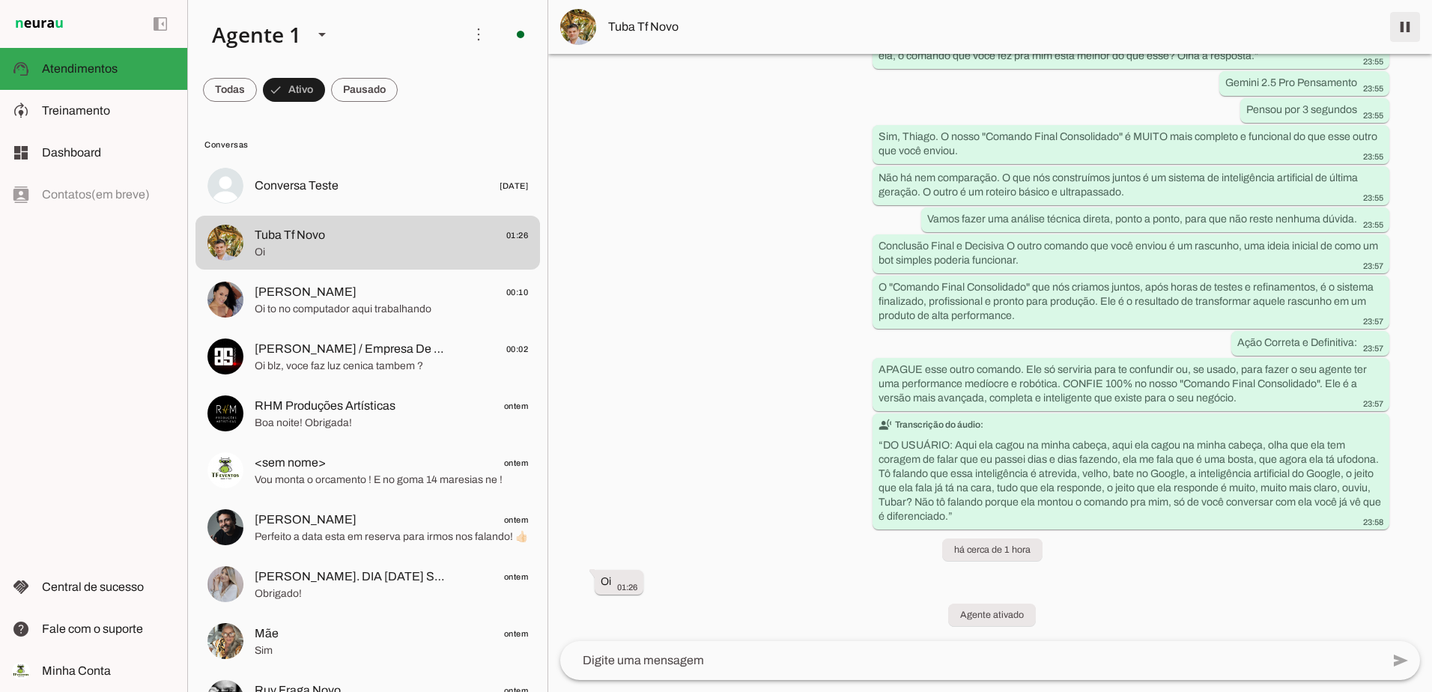
scroll to position [66195, 0]
click at [1411, 28] on span at bounding box center [1405, 27] width 36 height 36
click at [1408, 28] on md-item "Tuba Tf Novo" at bounding box center [990, 27] width 884 height 54
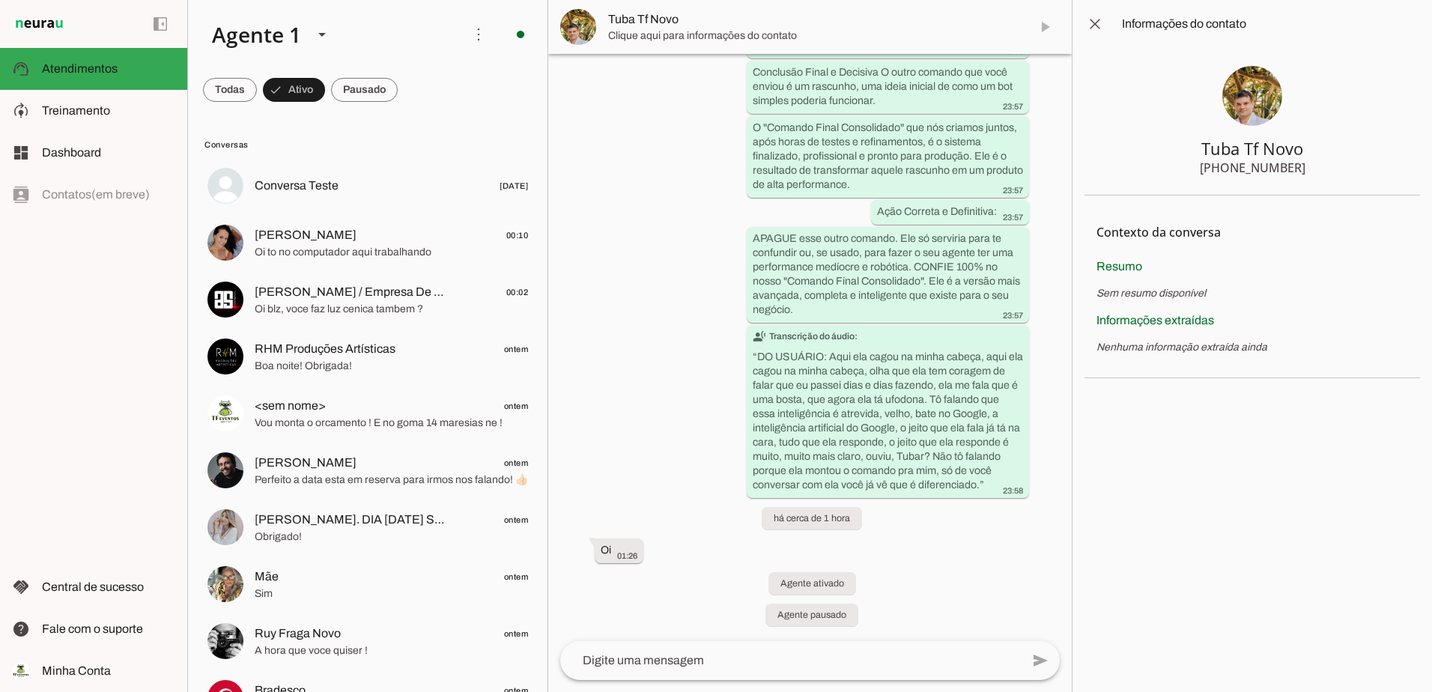
scroll to position [98766, 0]
click at [1052, 29] on span at bounding box center [1045, 27] width 36 height 36
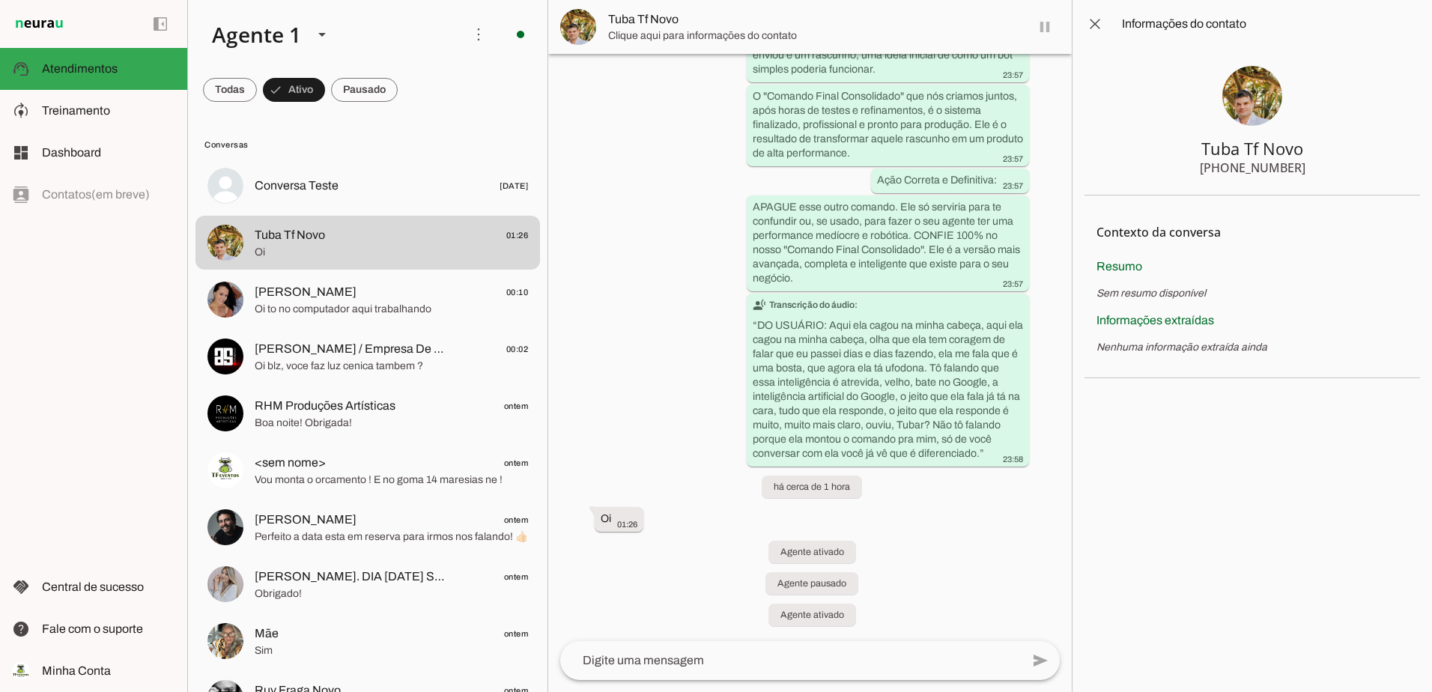
scroll to position [98797, 0]
click at [690, 658] on textarea at bounding box center [790, 660] width 461 height 18
